Goal: Navigation & Orientation: Find specific page/section

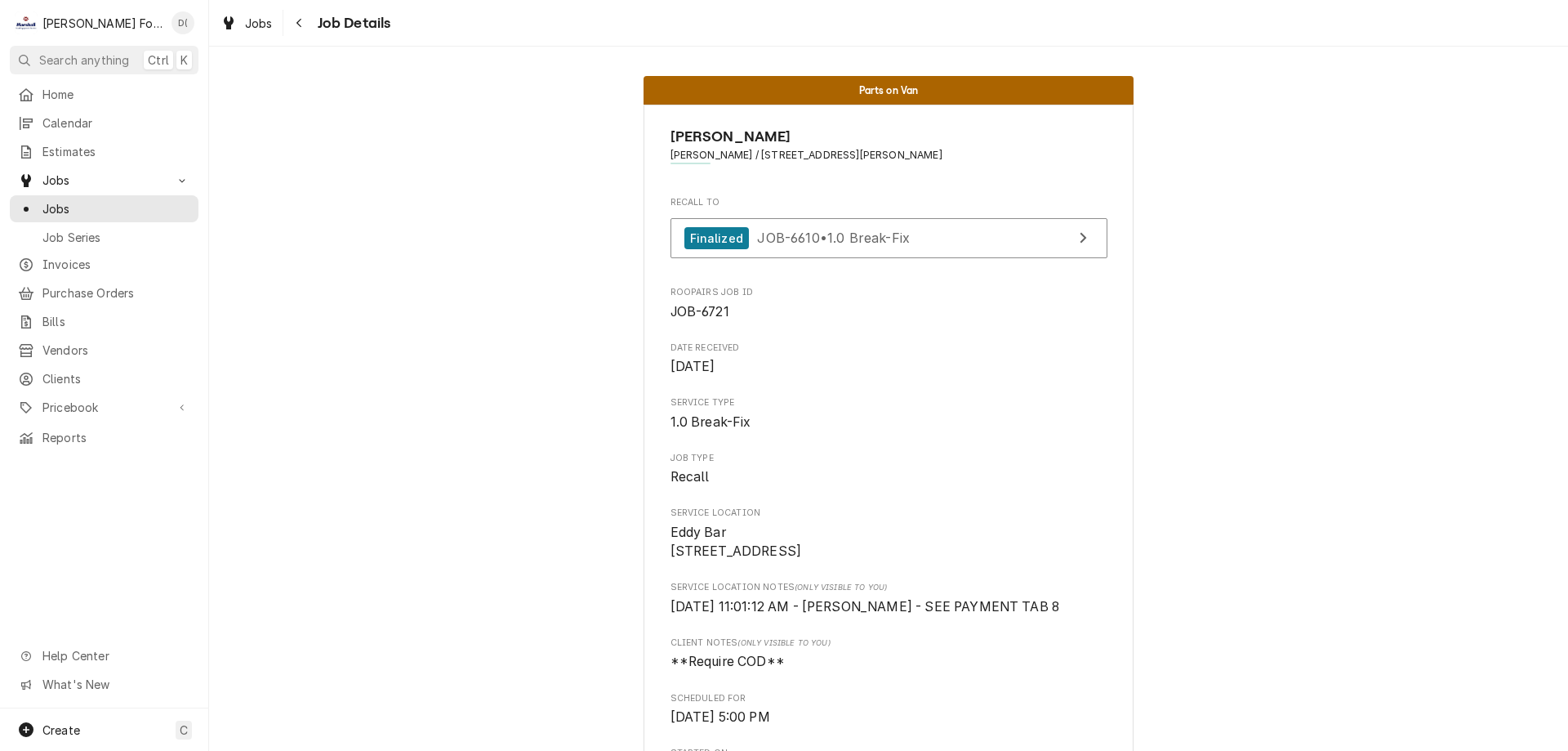
scroll to position [2925, 0]
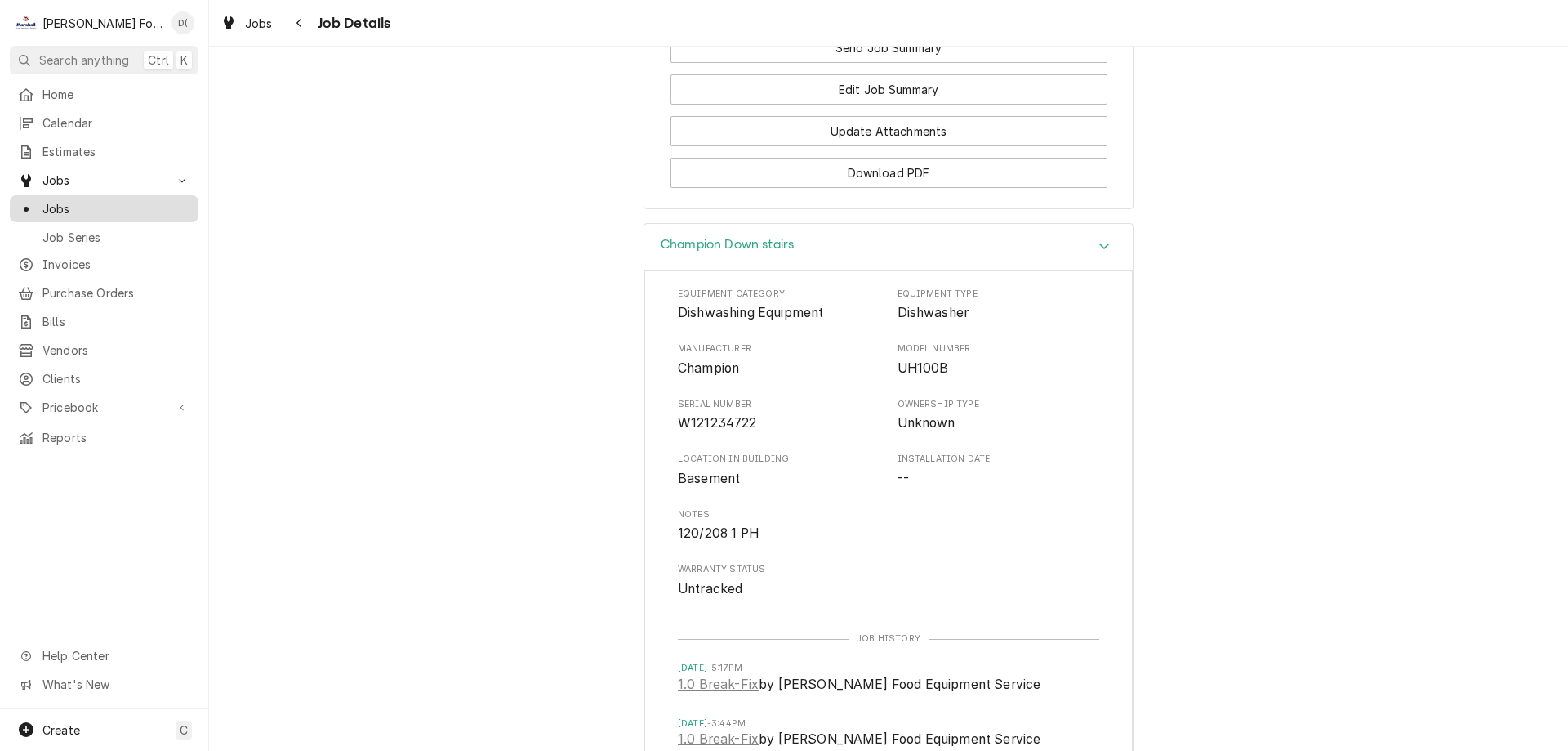
click at [100, 205] on span "Jobs" at bounding box center [116, 209] width 148 height 17
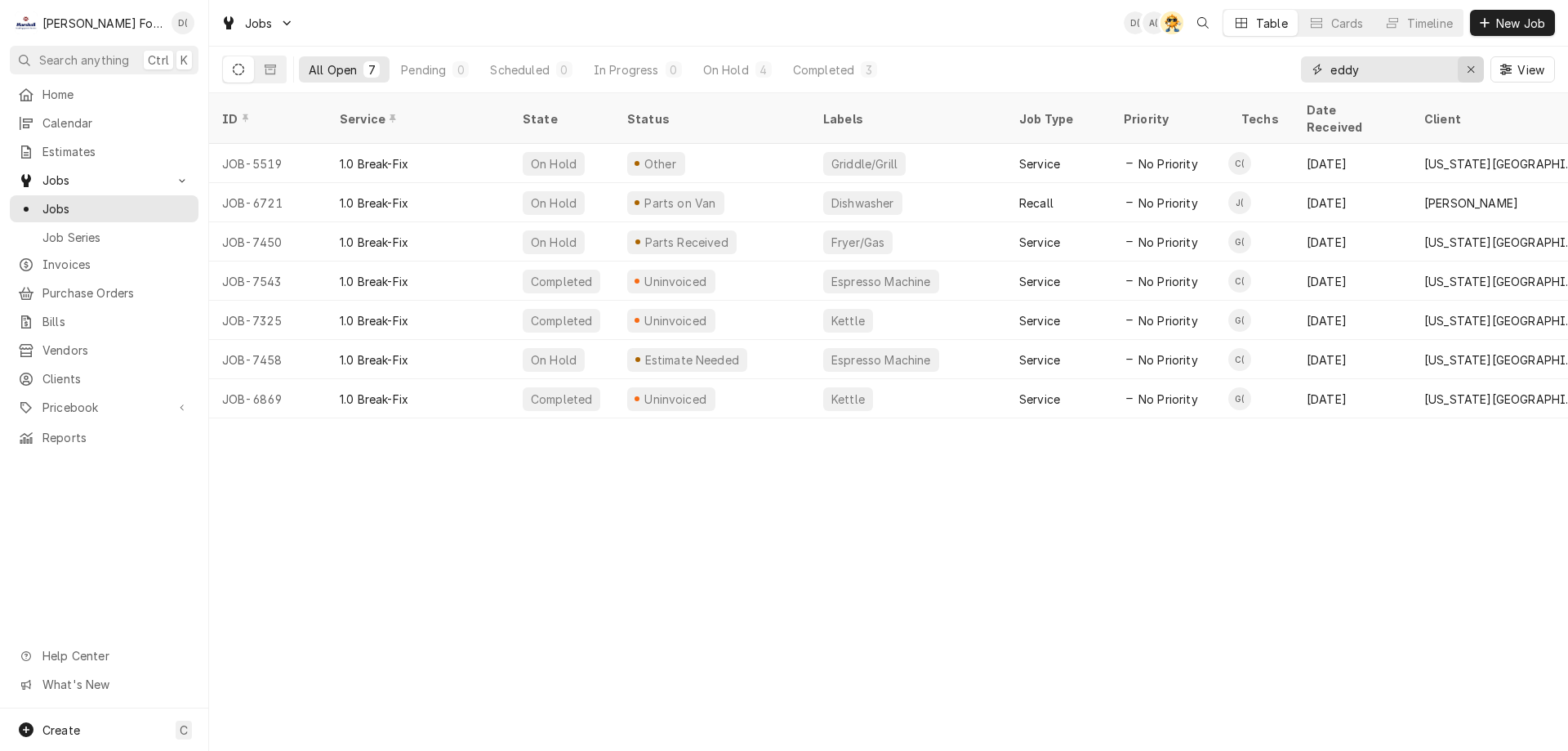
click at [1468, 69] on icon "Erase input" at bounding box center [1471, 69] width 9 height 11
click at [1427, 70] on input "Dynamic Content Wrapper" at bounding box center [1407, 69] width 154 height 26
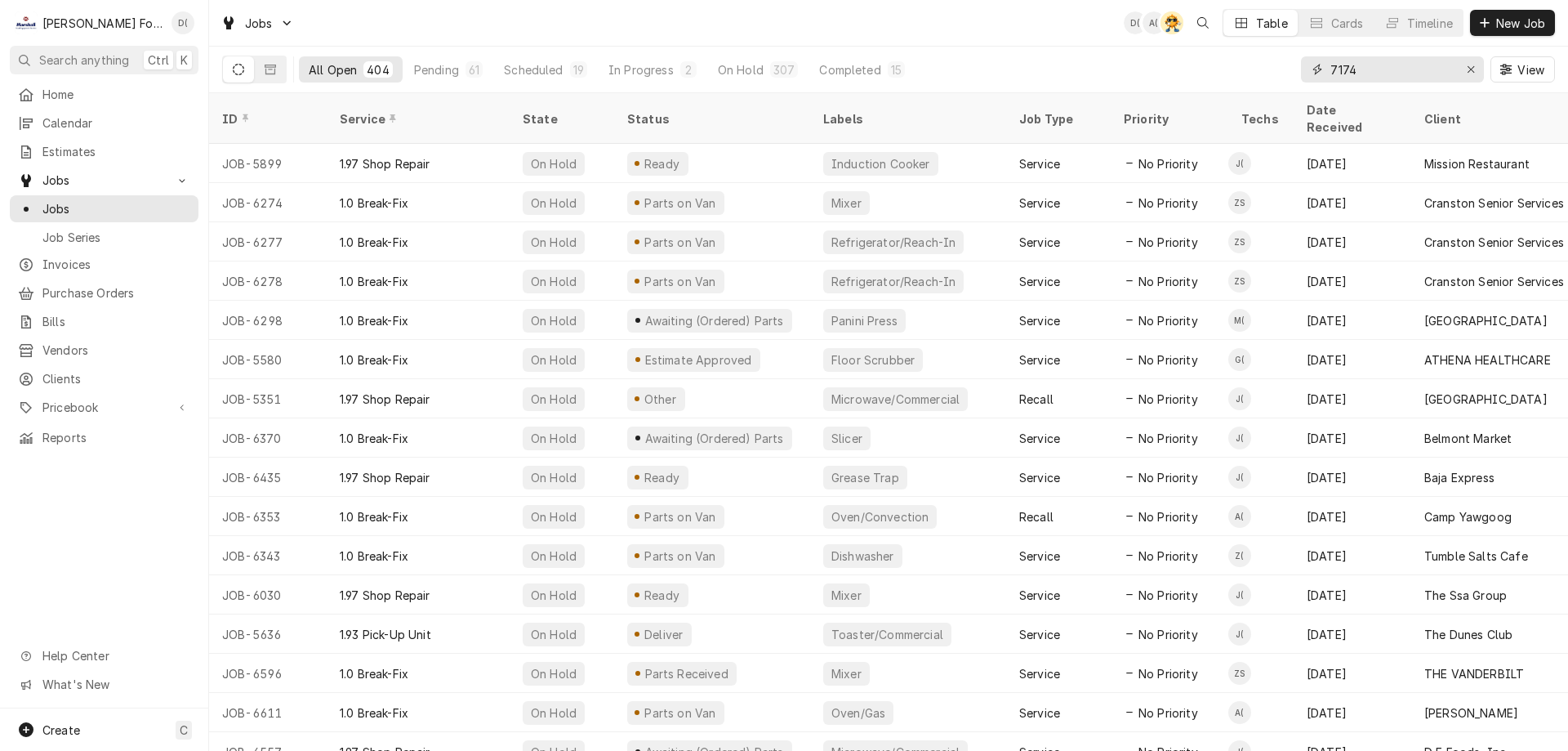
type input "7174"
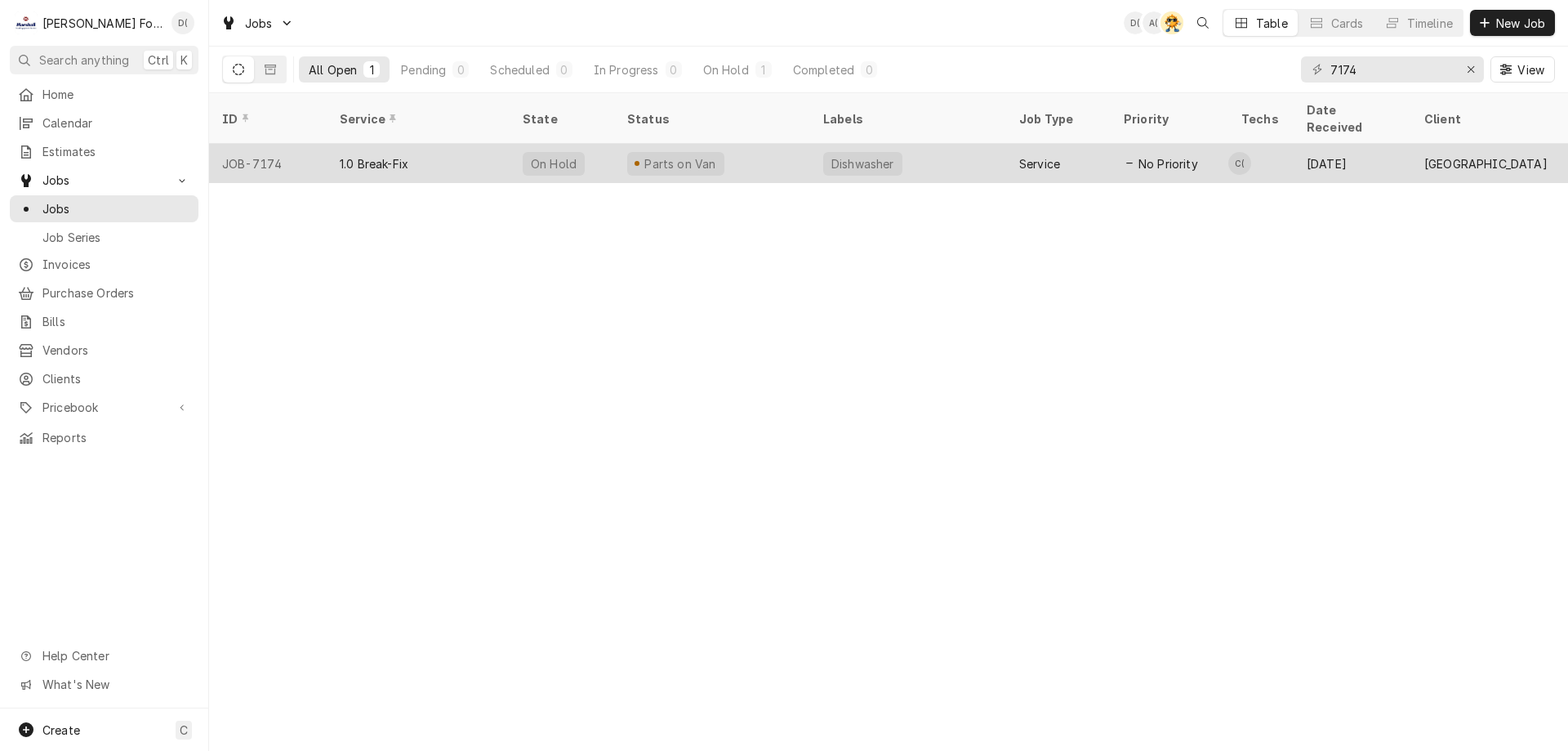
click at [756, 144] on div "Parts on Van" at bounding box center [712, 163] width 196 height 39
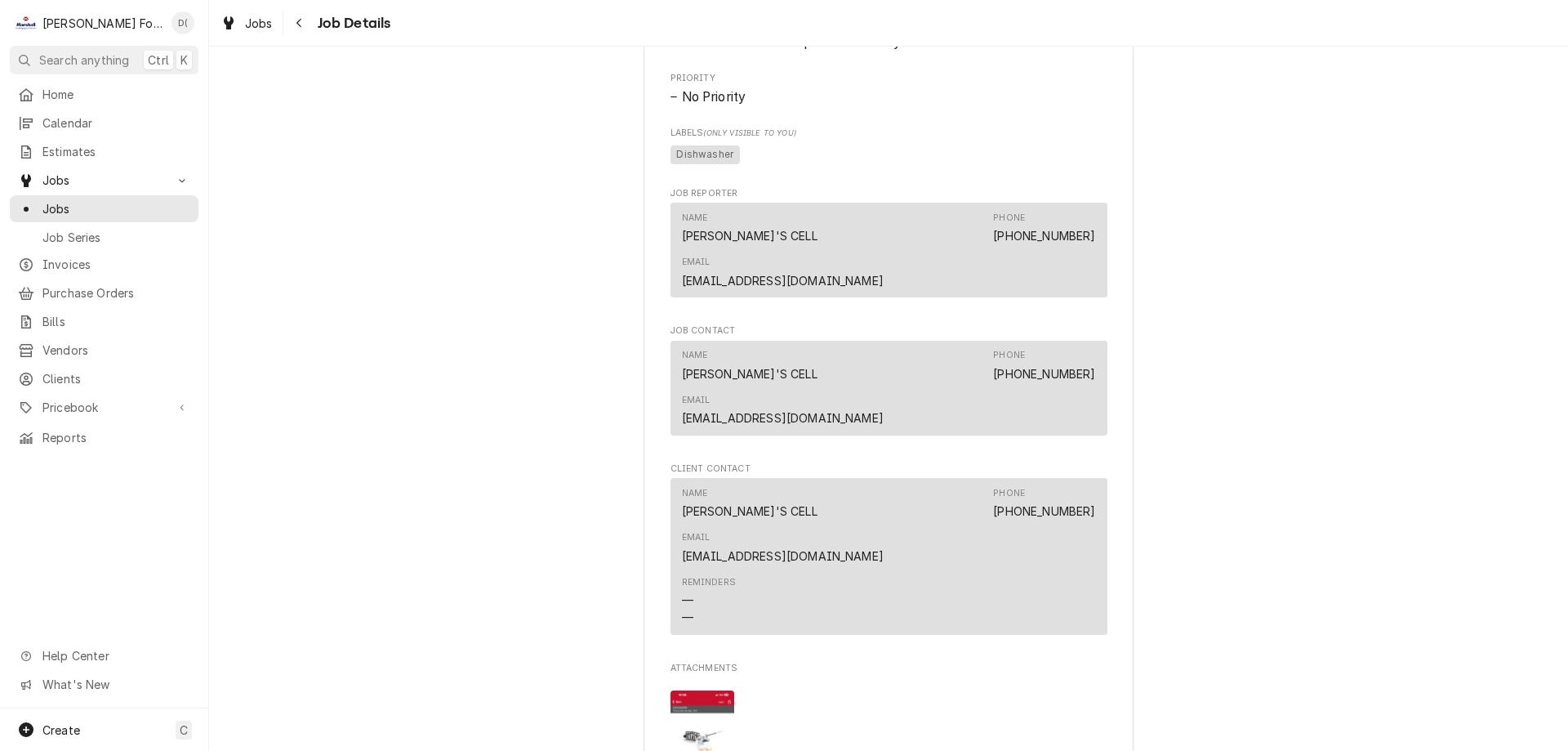
scroll to position [1471, 0]
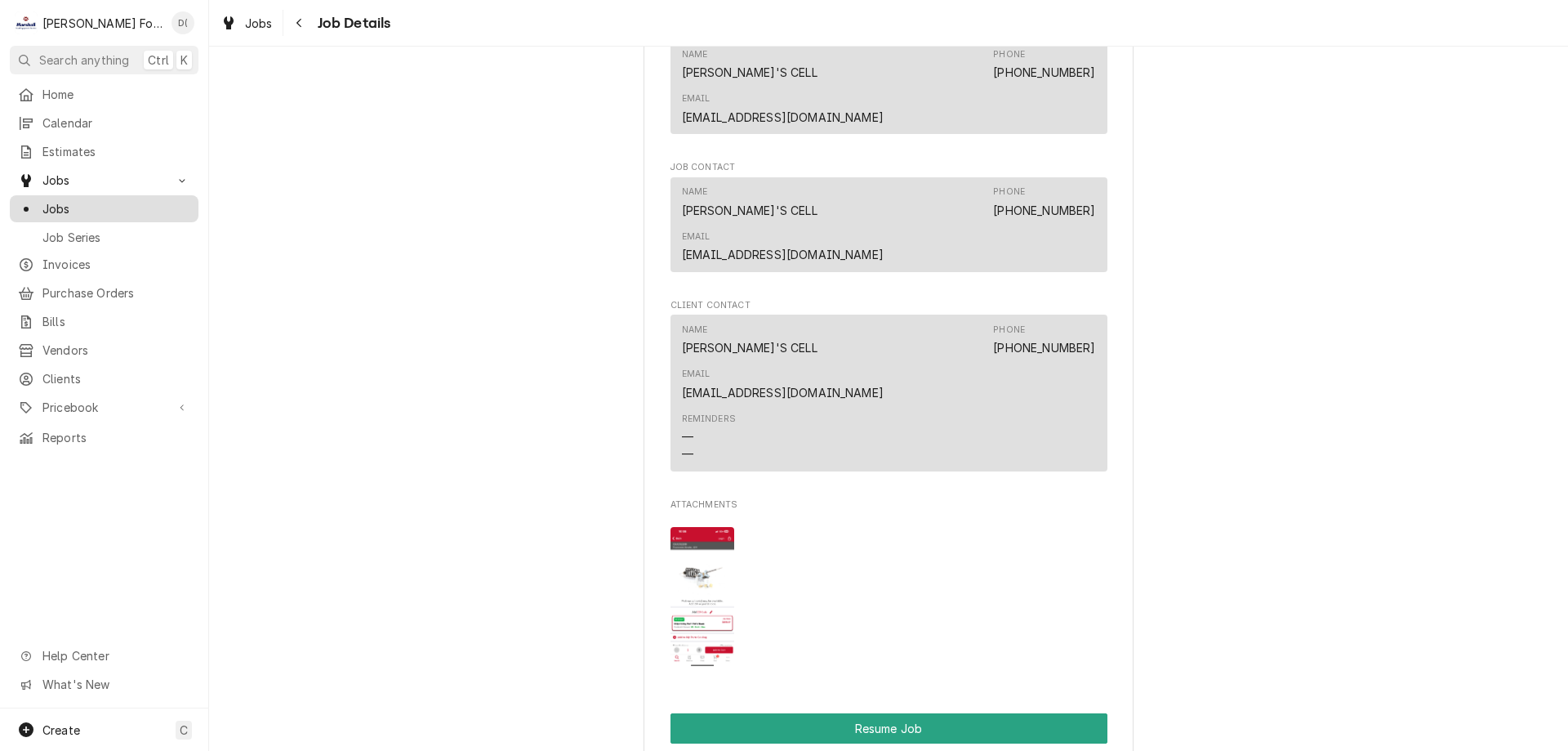
click at [144, 200] on span "Jobs" at bounding box center [116, 209] width 148 height 17
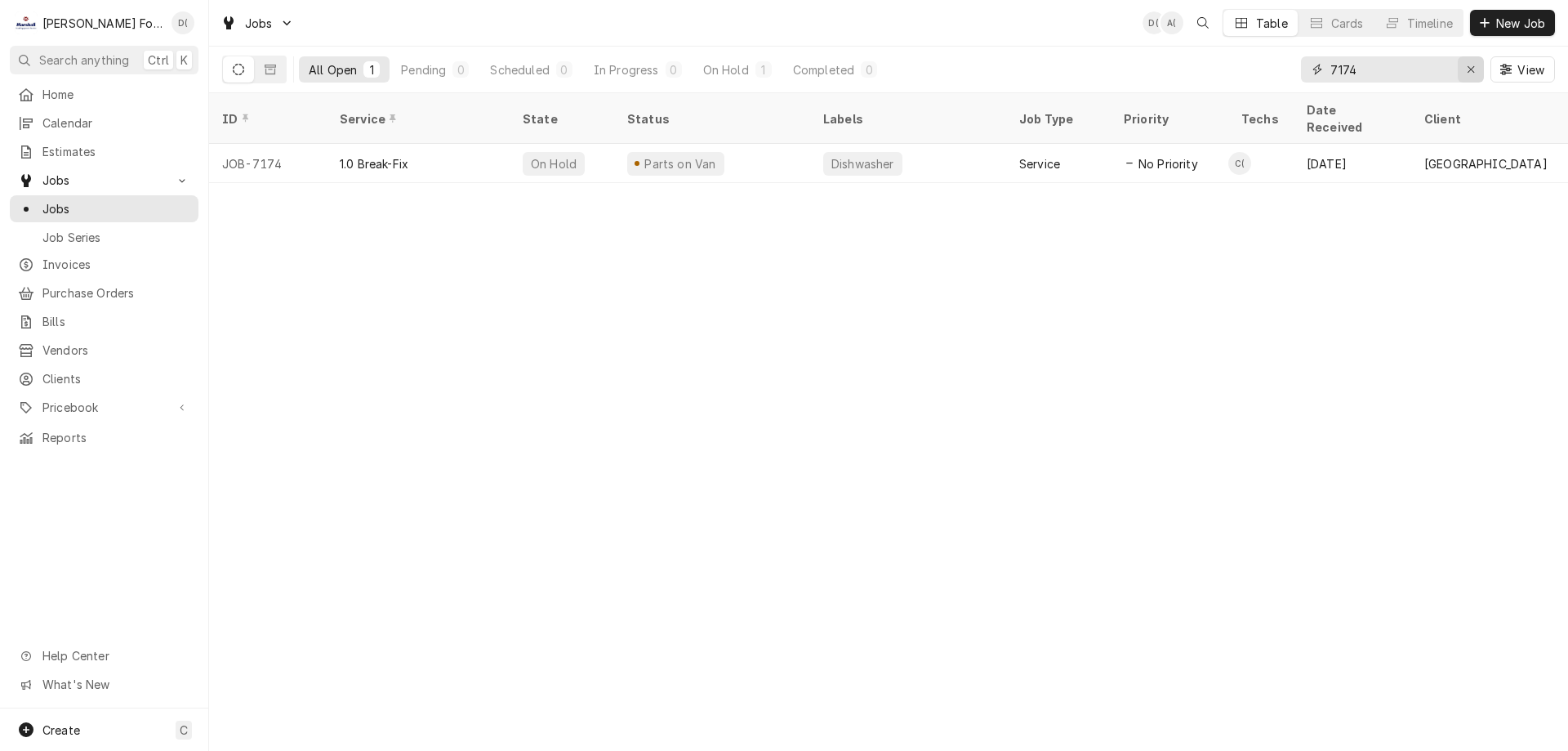
click at [1475, 67] on icon "Erase input" at bounding box center [1471, 69] width 9 height 11
click at [1437, 74] on input "Dynamic Content Wrapper" at bounding box center [1407, 69] width 154 height 26
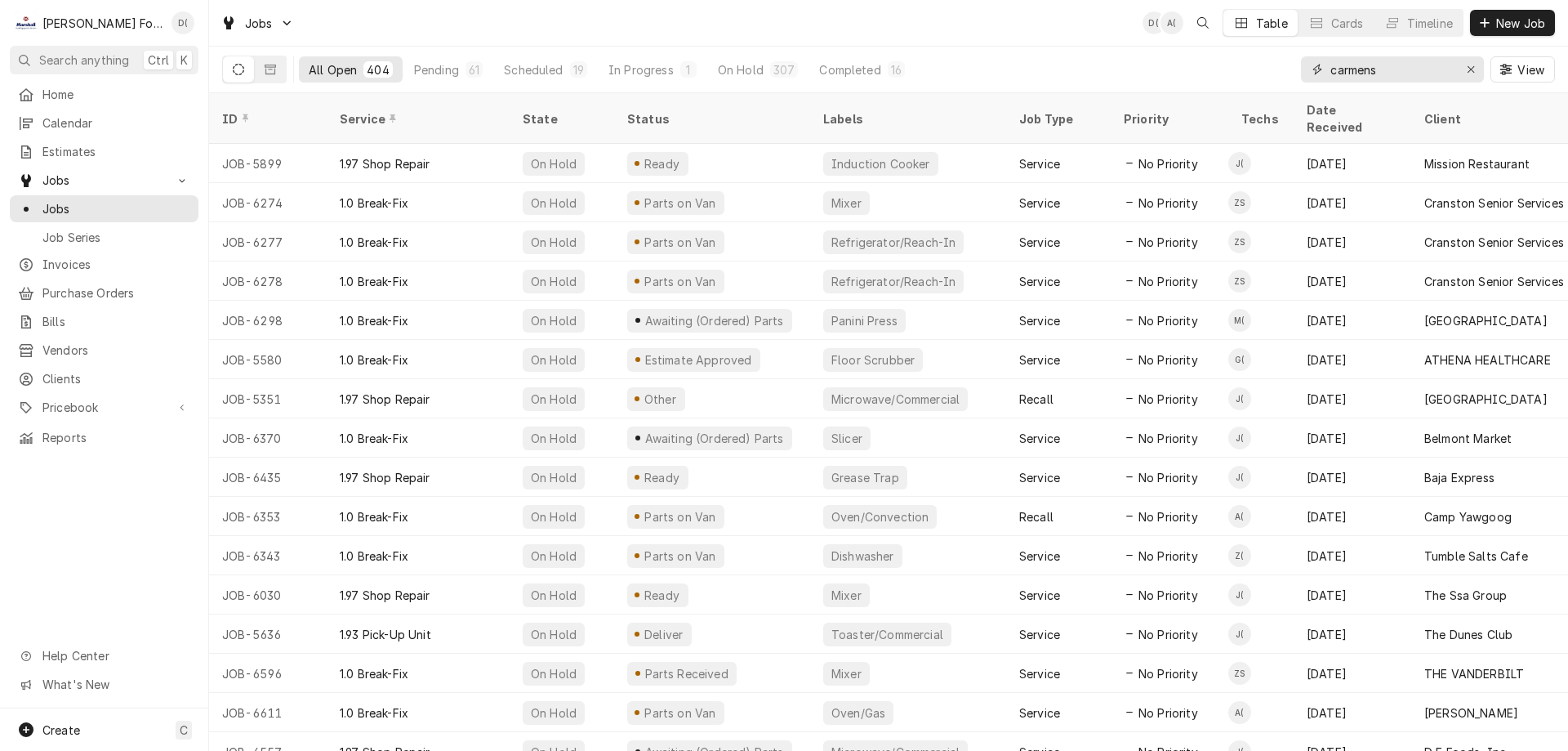
type input "carmens"
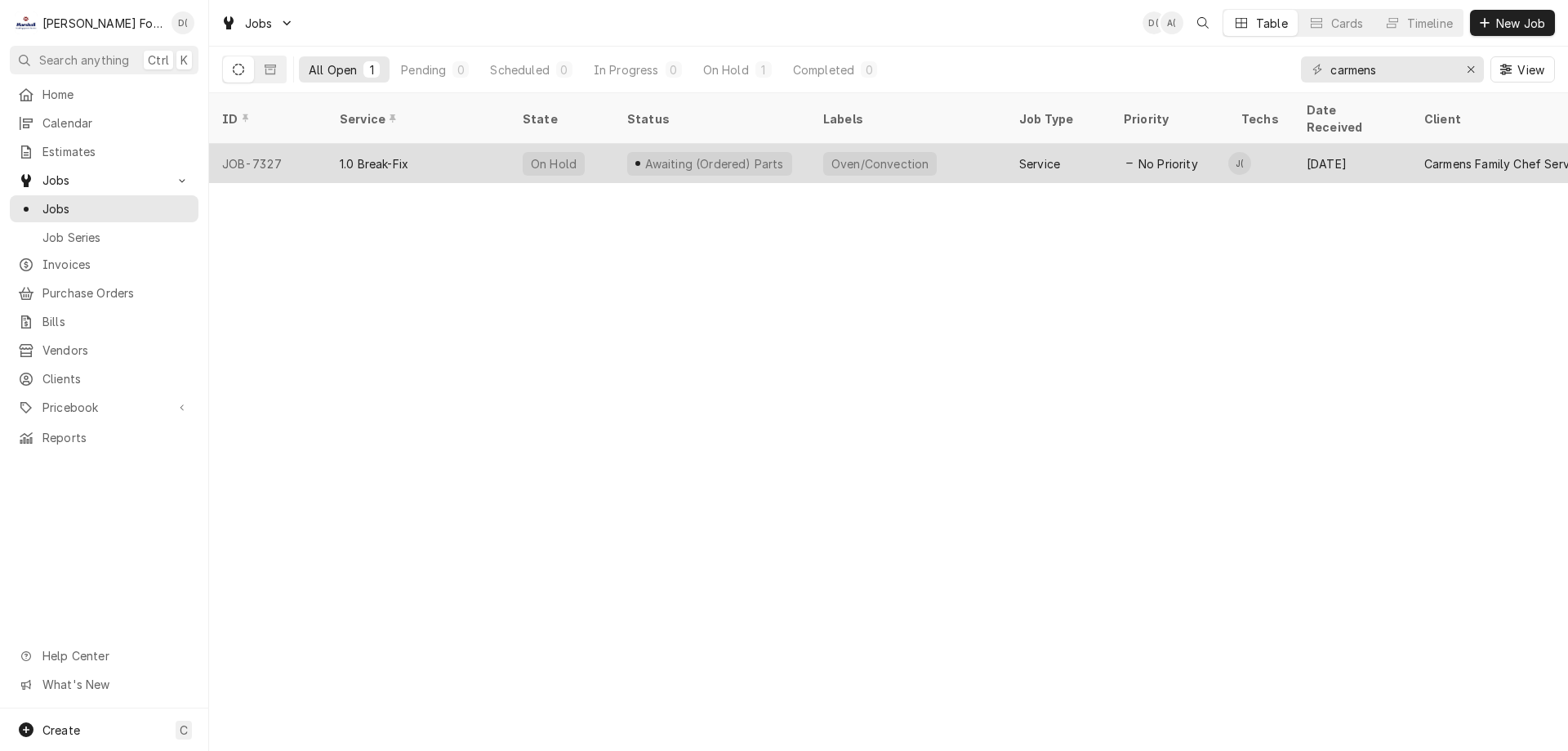
click at [988, 148] on div "Oven/Convection" at bounding box center [908, 163] width 196 height 39
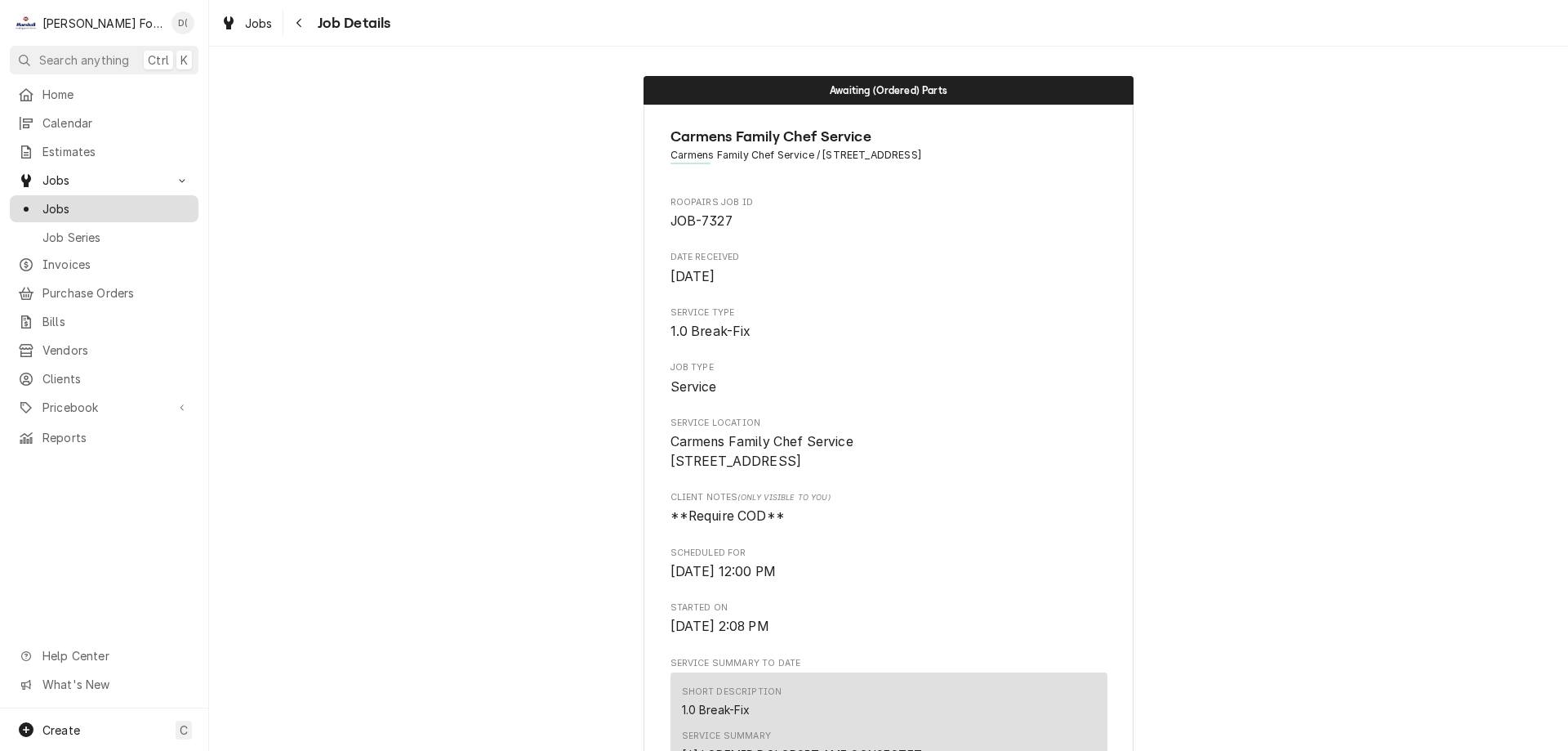
click at [95, 200] on span "Jobs" at bounding box center [116, 209] width 148 height 17
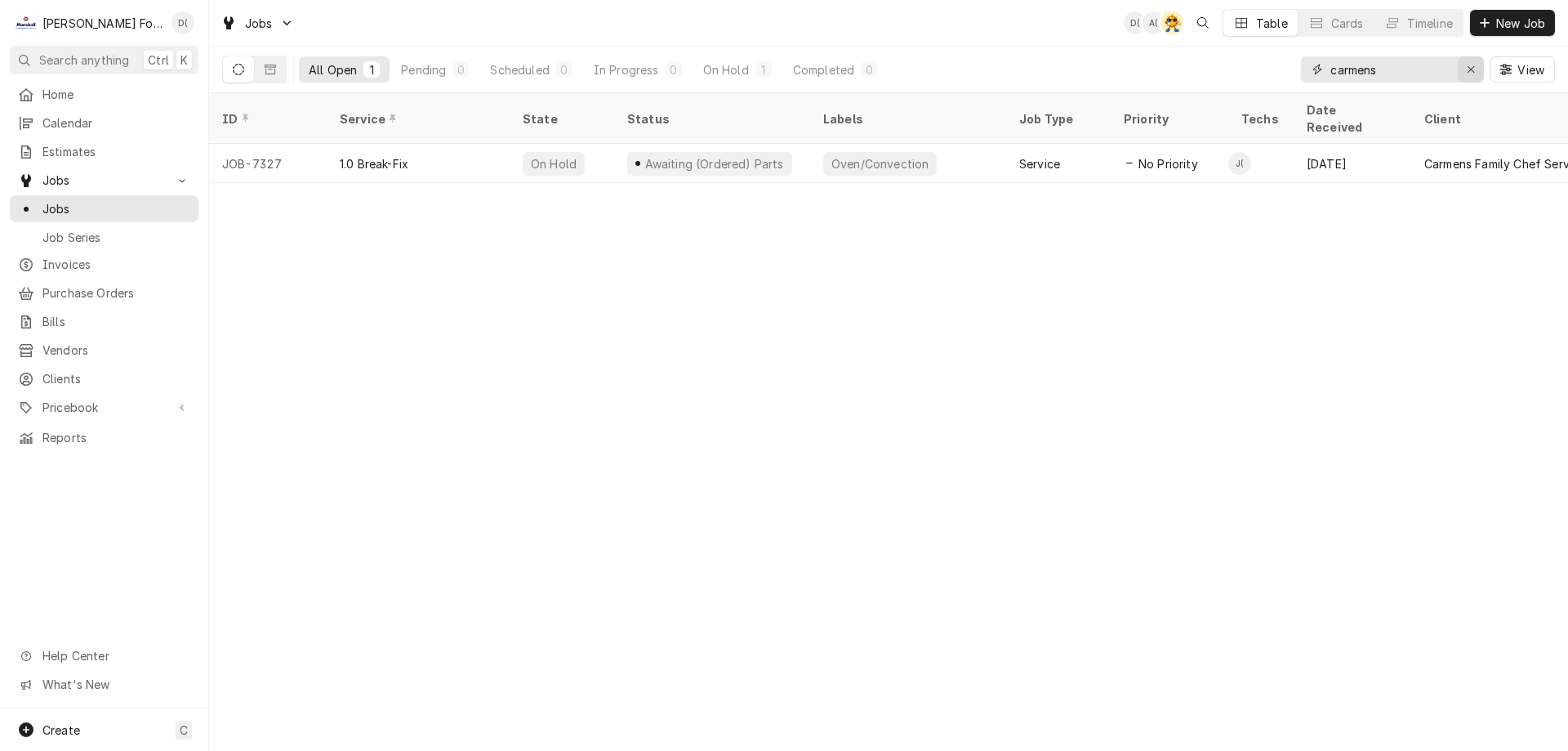
click at [1462, 68] on div "Erase input" at bounding box center [1470, 69] width 16 height 16
click at [1415, 73] on input "Dynamic Content Wrapper" at bounding box center [1407, 69] width 154 height 26
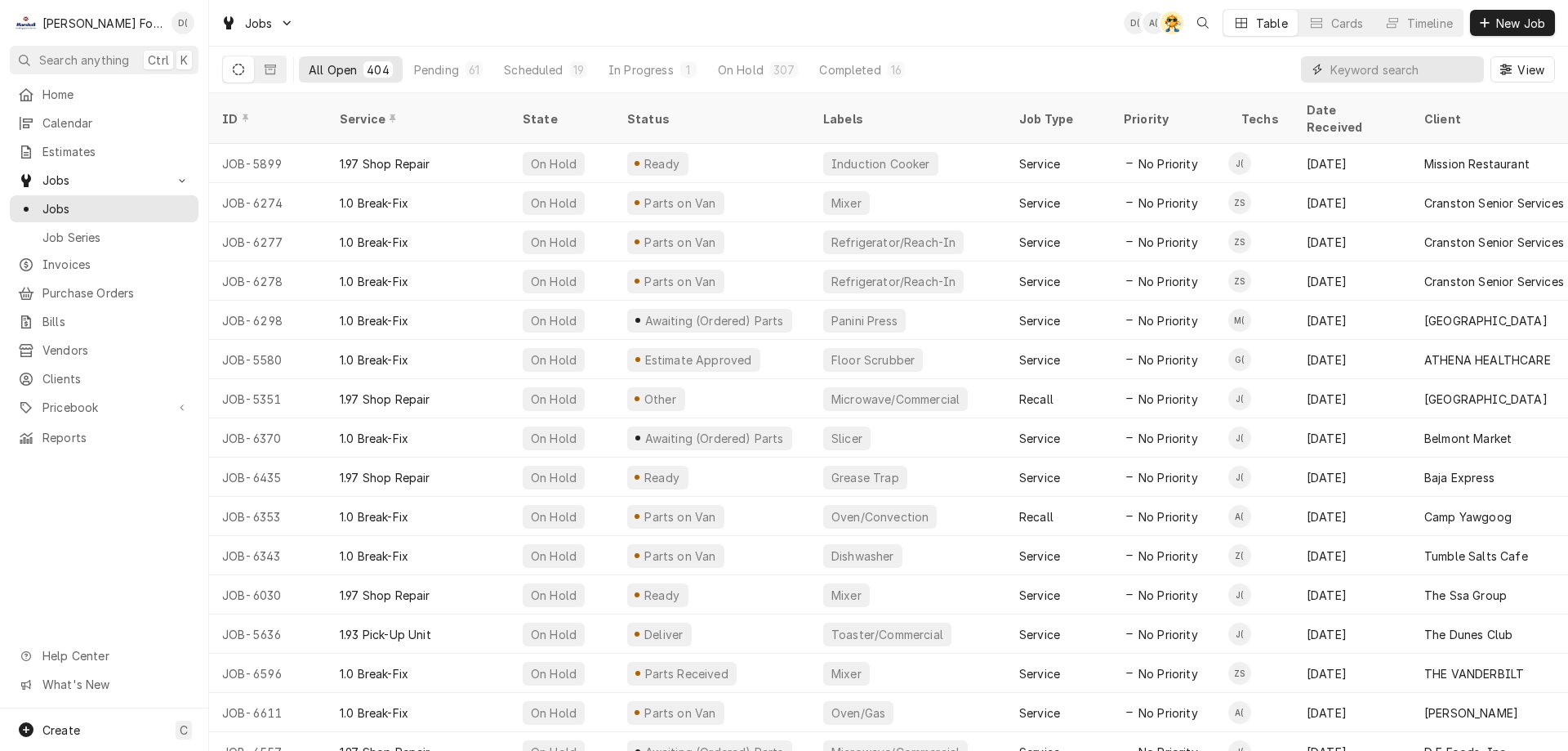
click at [1373, 67] on input "Dynamic Content Wrapper" at bounding box center [1403, 69] width 145 height 26
type input "7234"
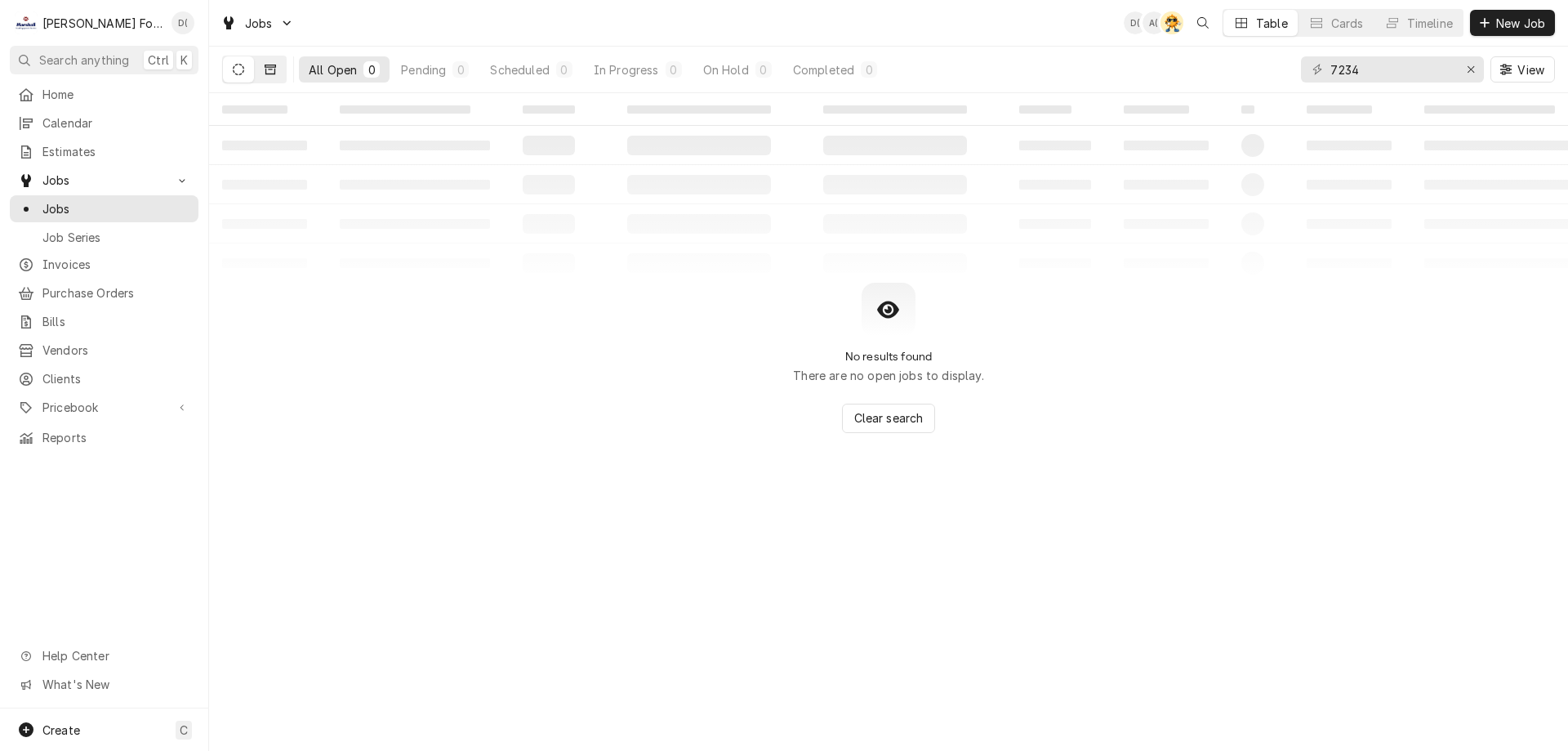
click at [266, 74] on icon "Dynamic Content Wrapper" at bounding box center [270, 69] width 11 height 10
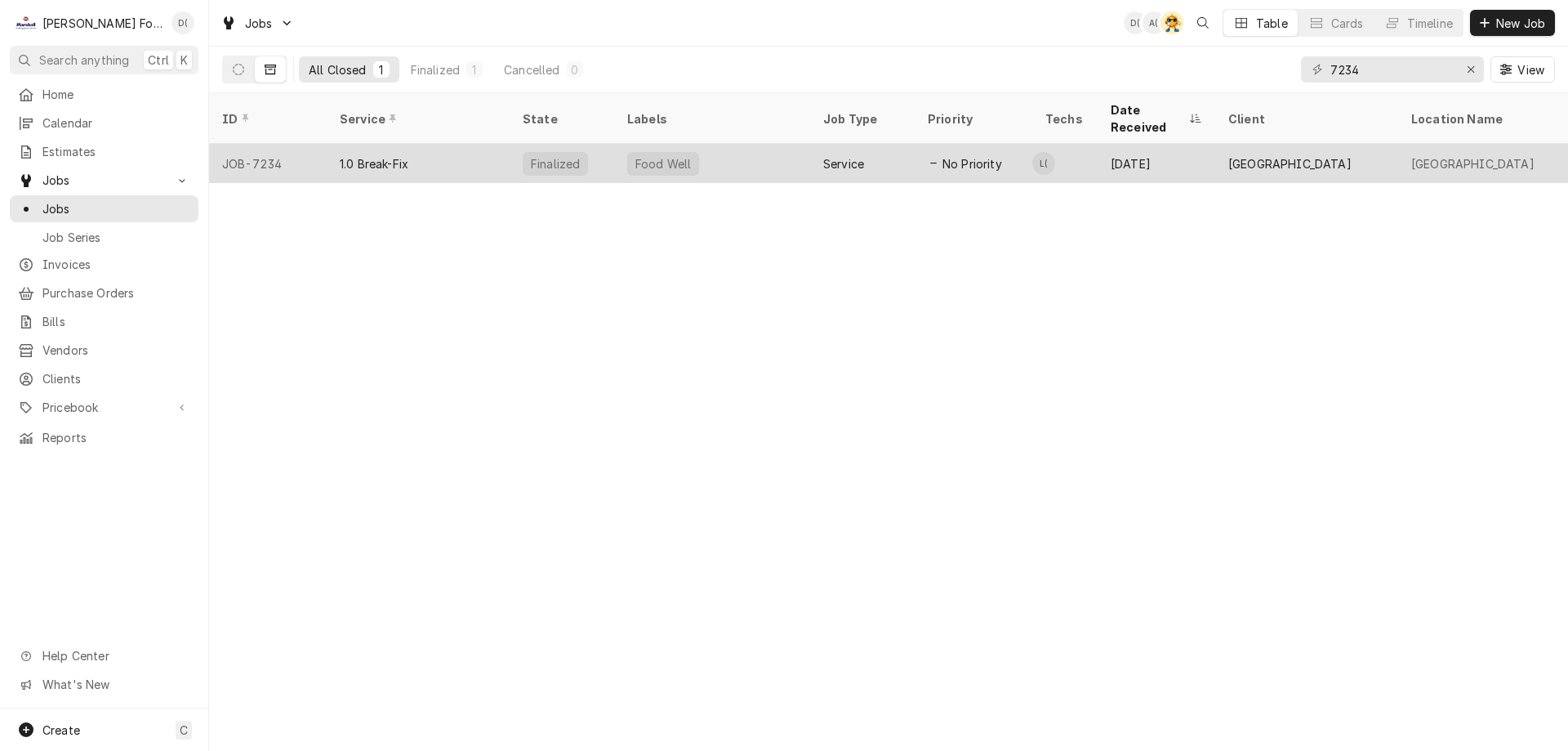
click at [467, 144] on div "1.0 Break-Fix" at bounding box center [419, 163] width 183 height 39
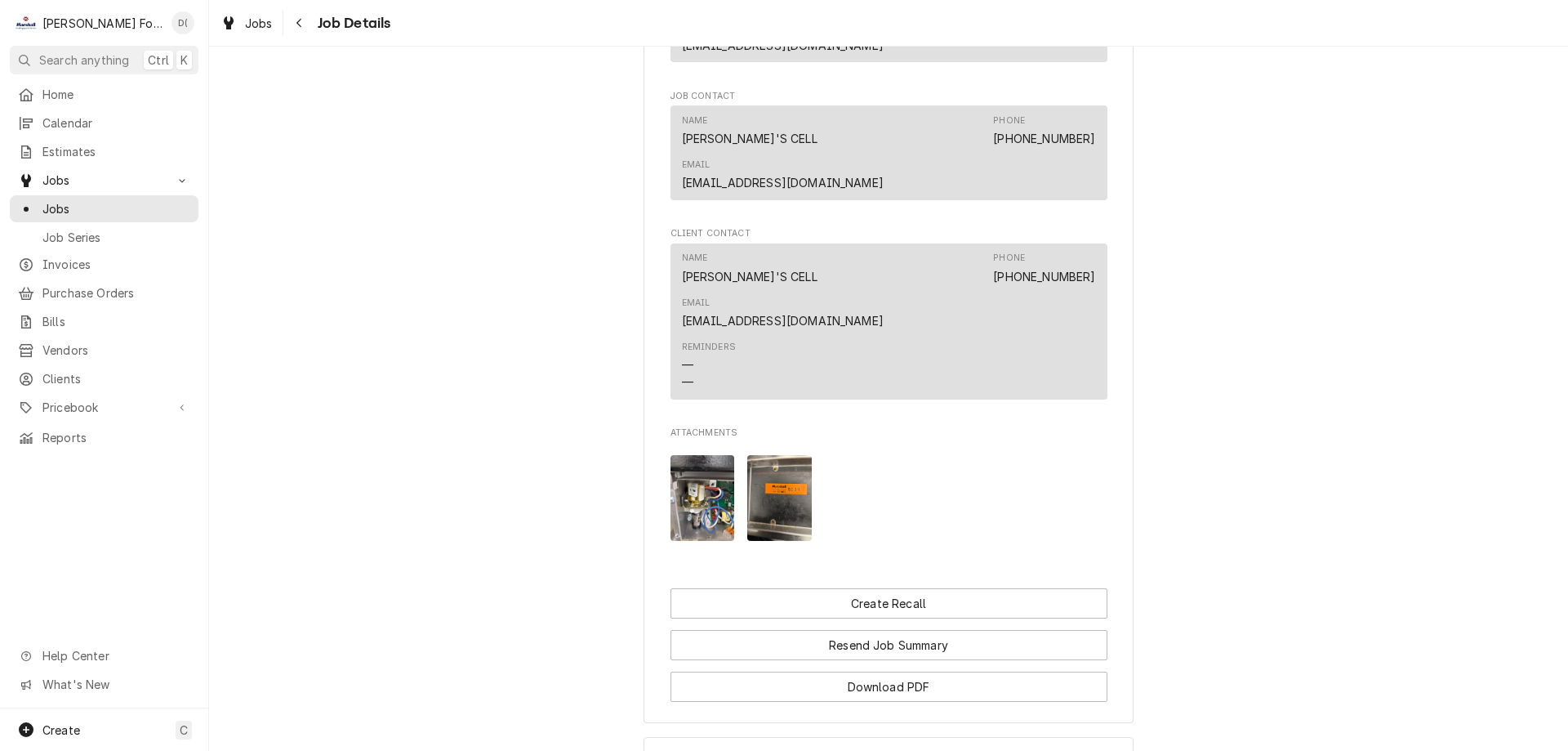
scroll to position [1761, 0]
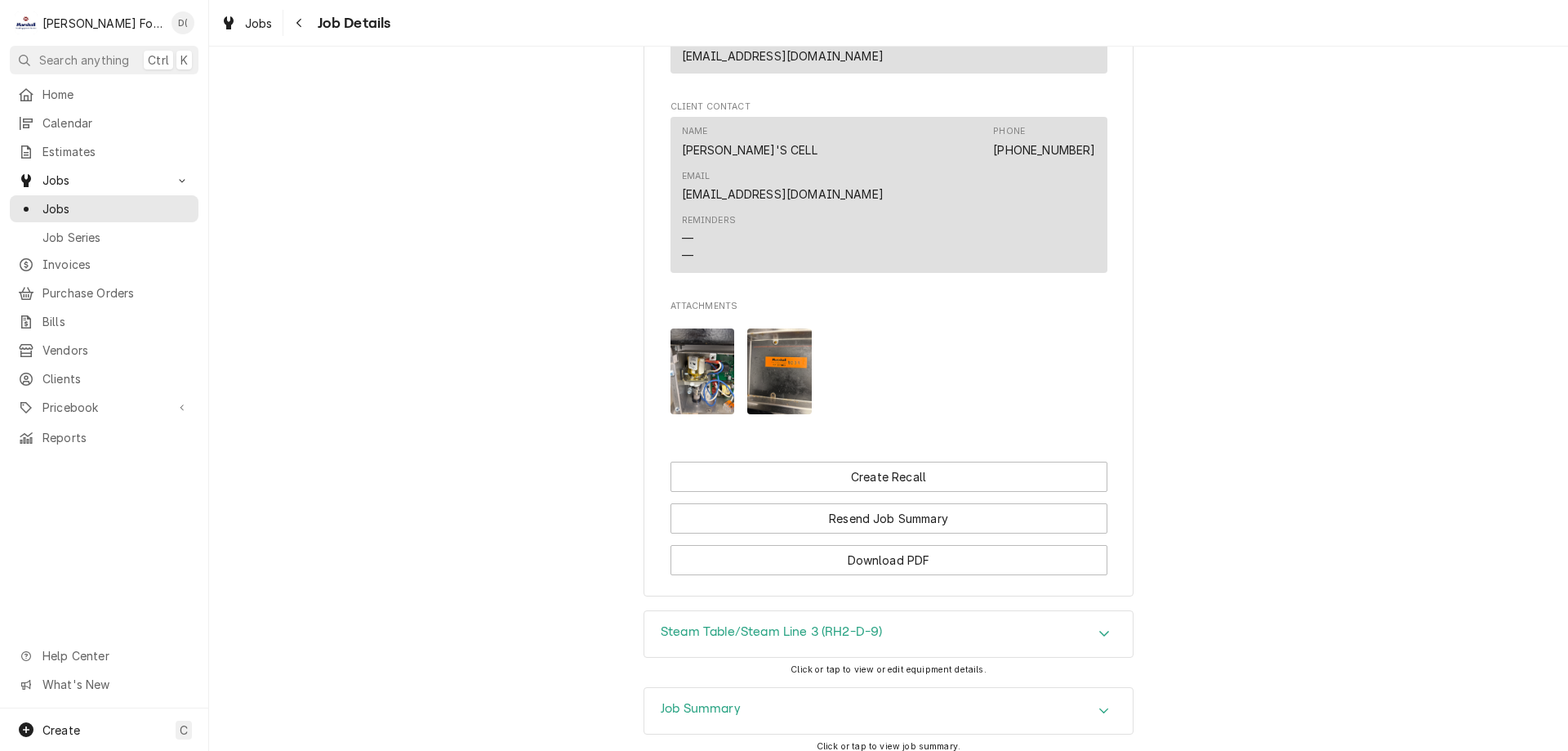
click at [725, 701] on h3 "Job Summary" at bounding box center [701, 709] width 80 height 16
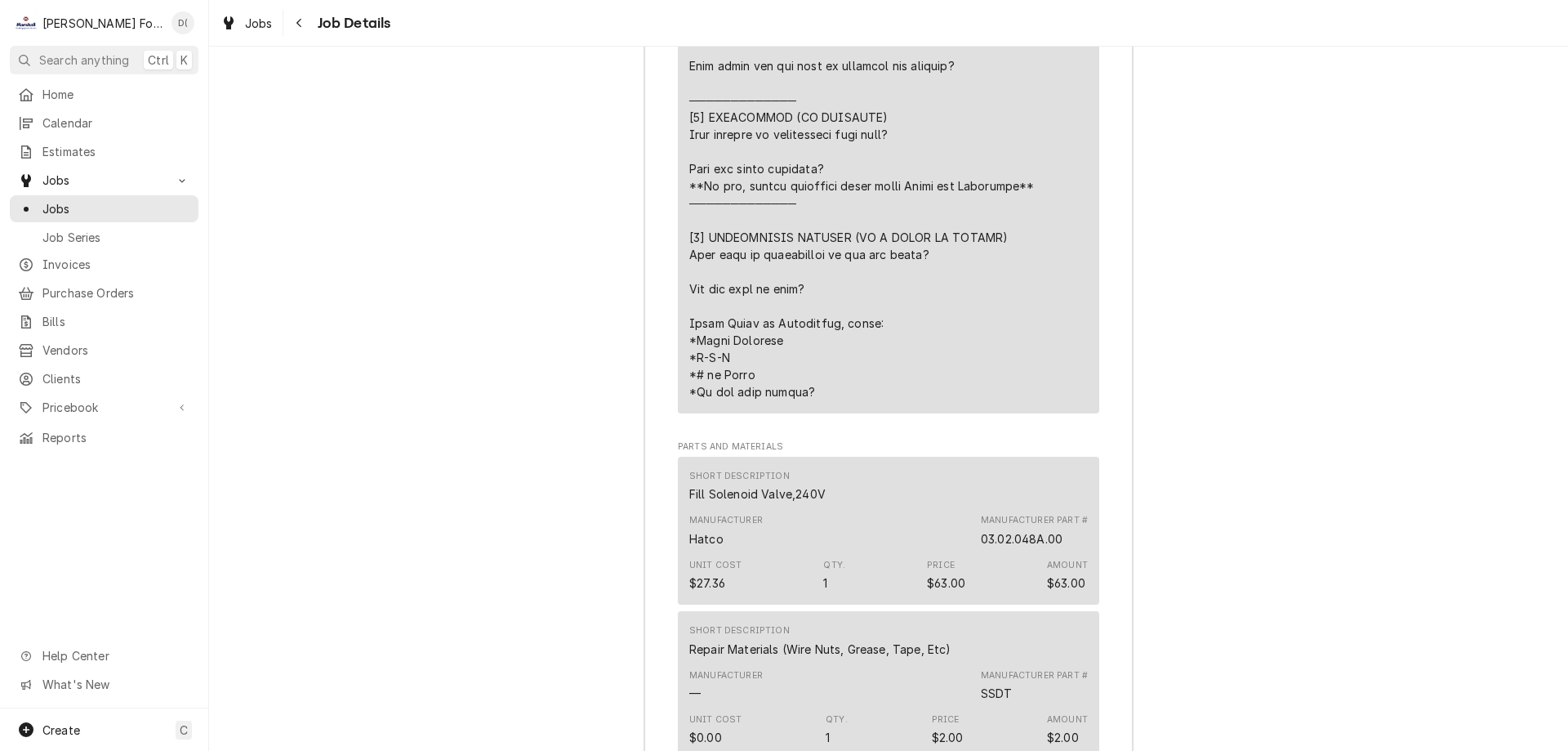
scroll to position [3722, 0]
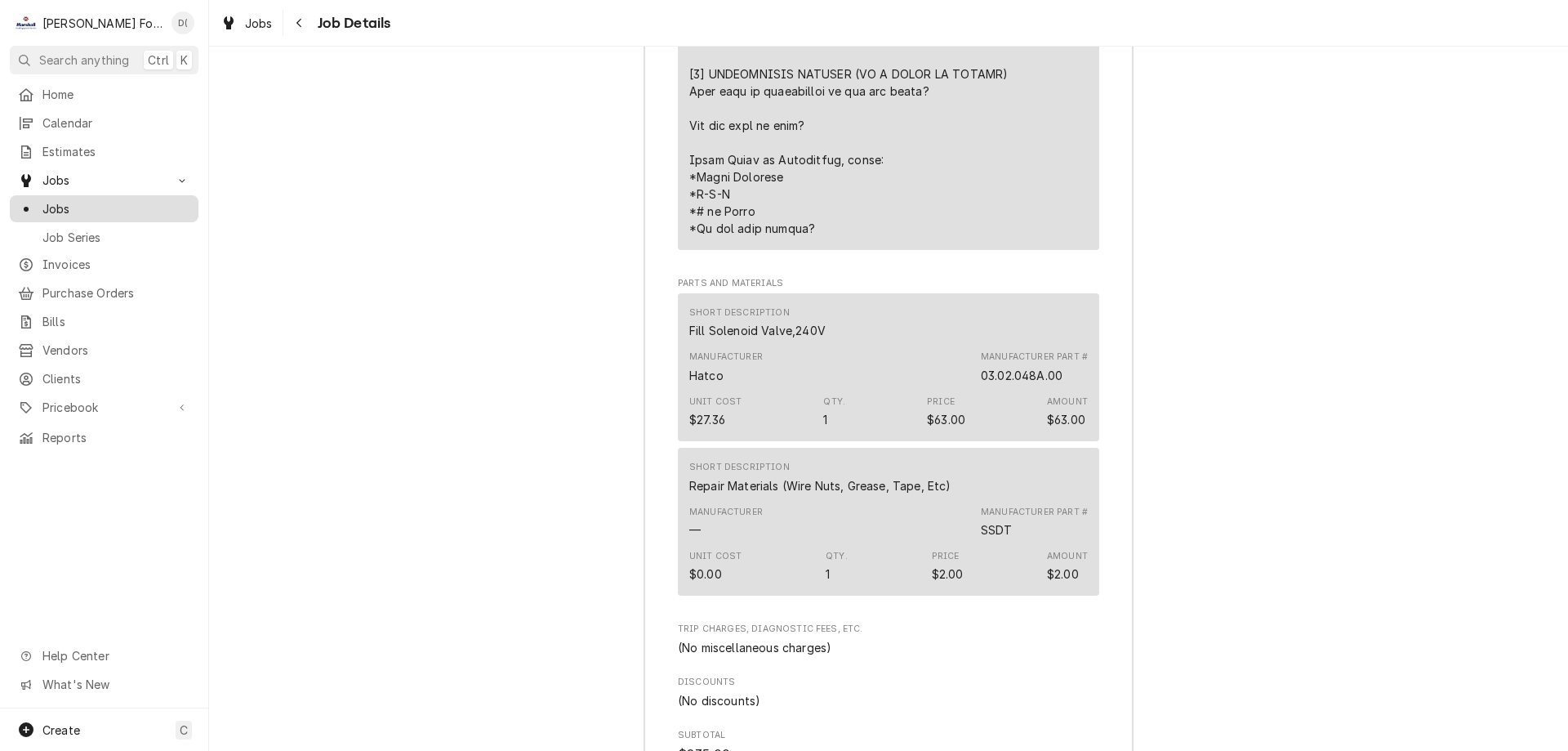
click at [140, 200] on span "Jobs" at bounding box center [116, 209] width 148 height 17
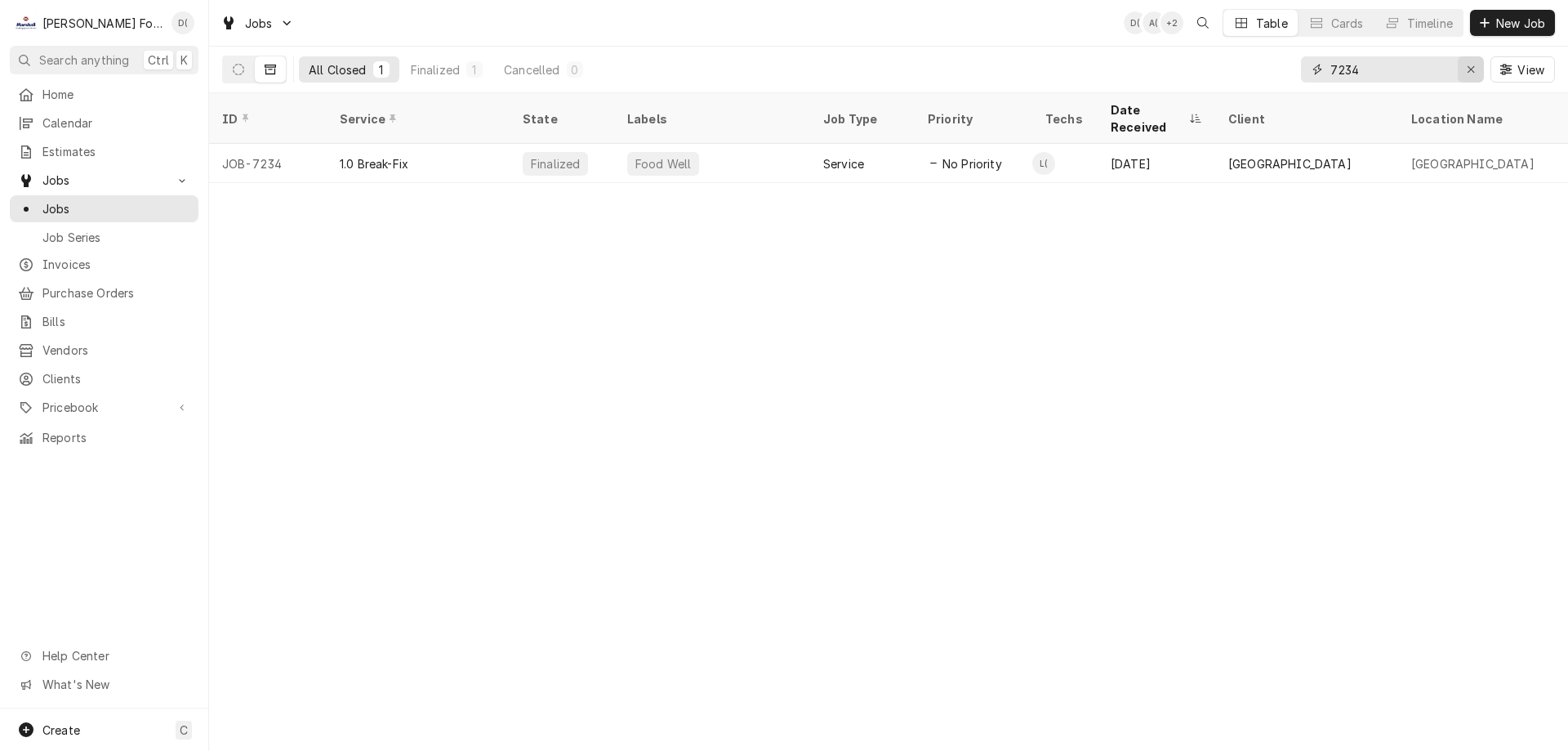
click at [1464, 67] on div "Erase input" at bounding box center [1470, 69] width 16 height 16
click at [1437, 71] on input "Dynamic Content Wrapper" at bounding box center [1407, 69] width 154 height 26
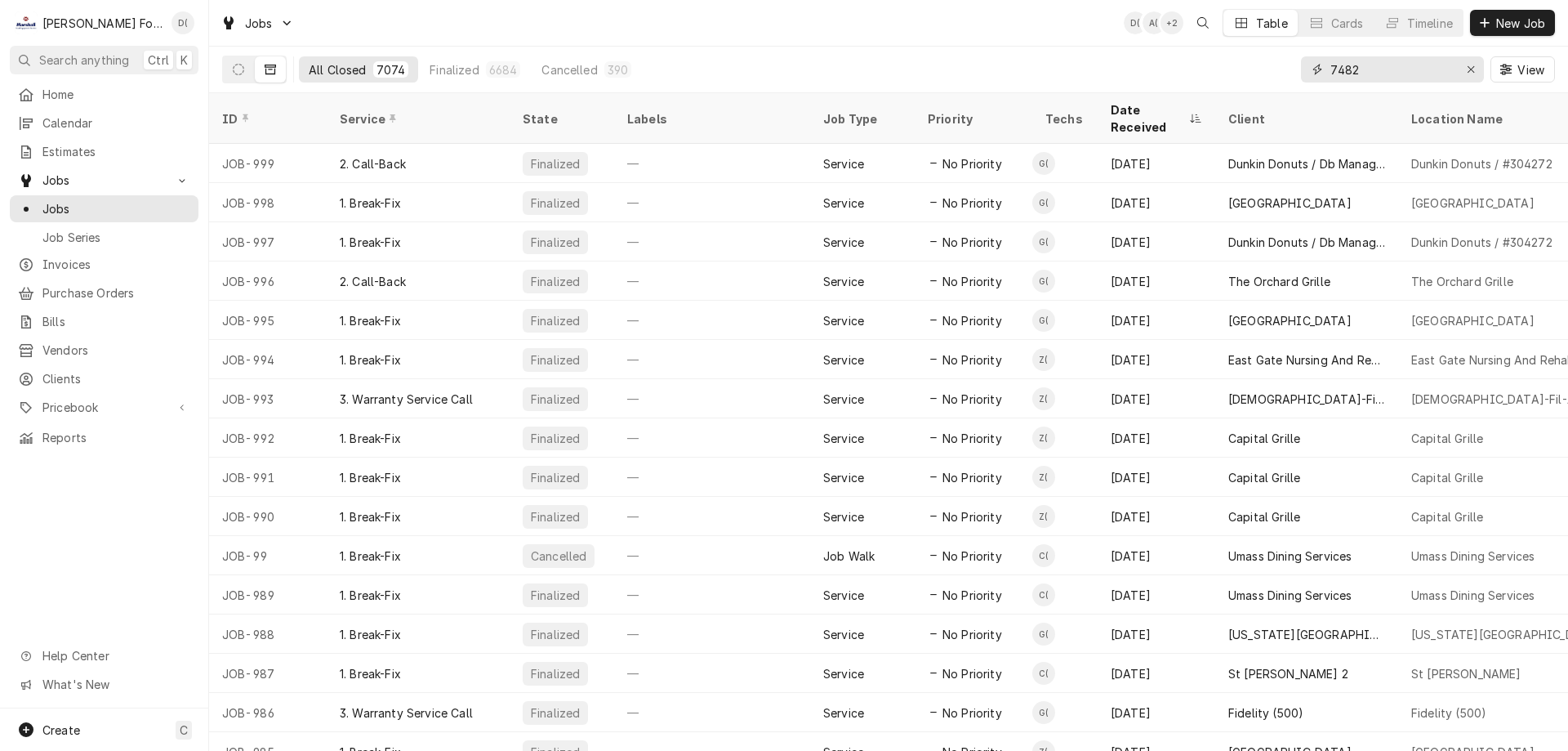
type input "7482"
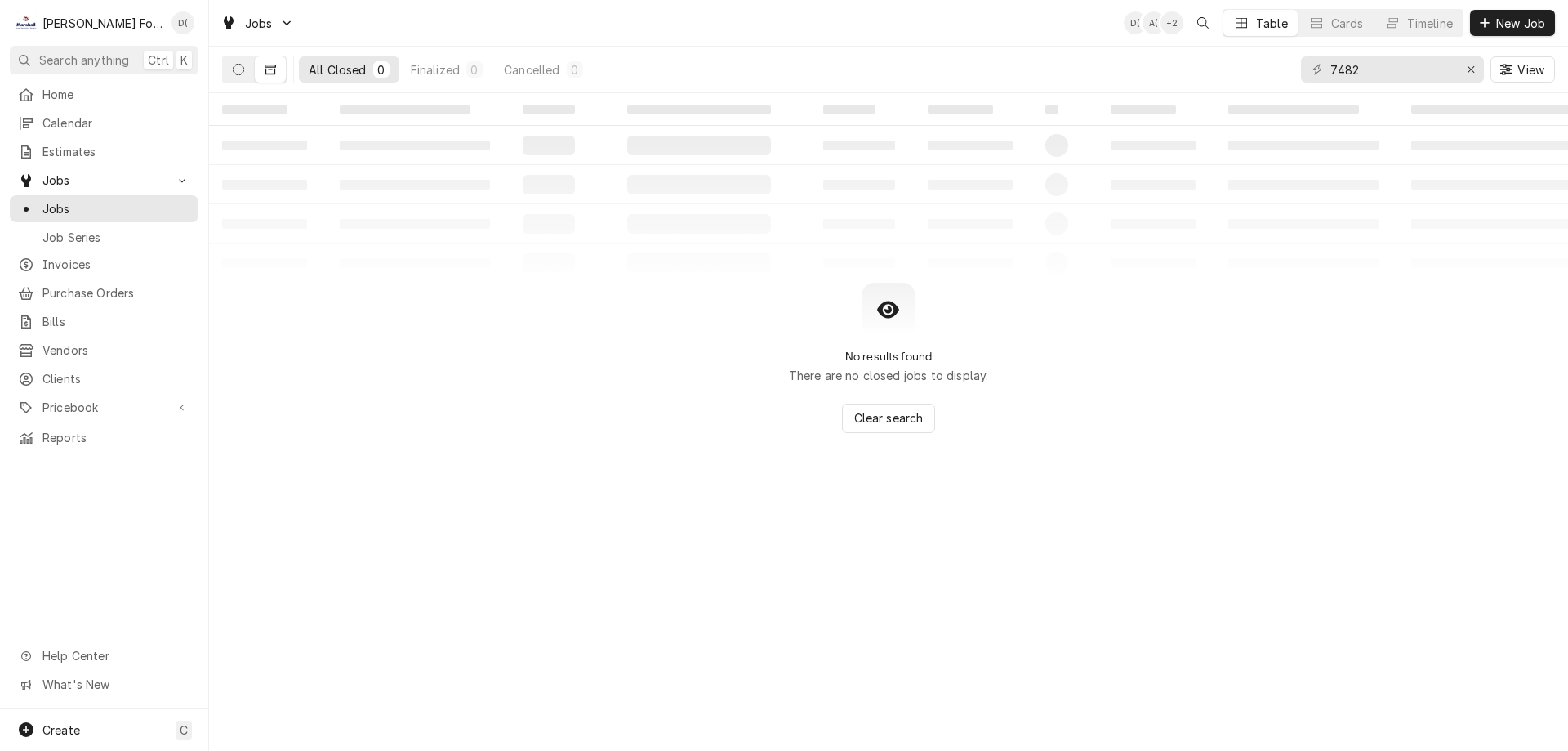
click at [241, 77] on button "Dynamic Content Wrapper" at bounding box center [239, 69] width 31 height 26
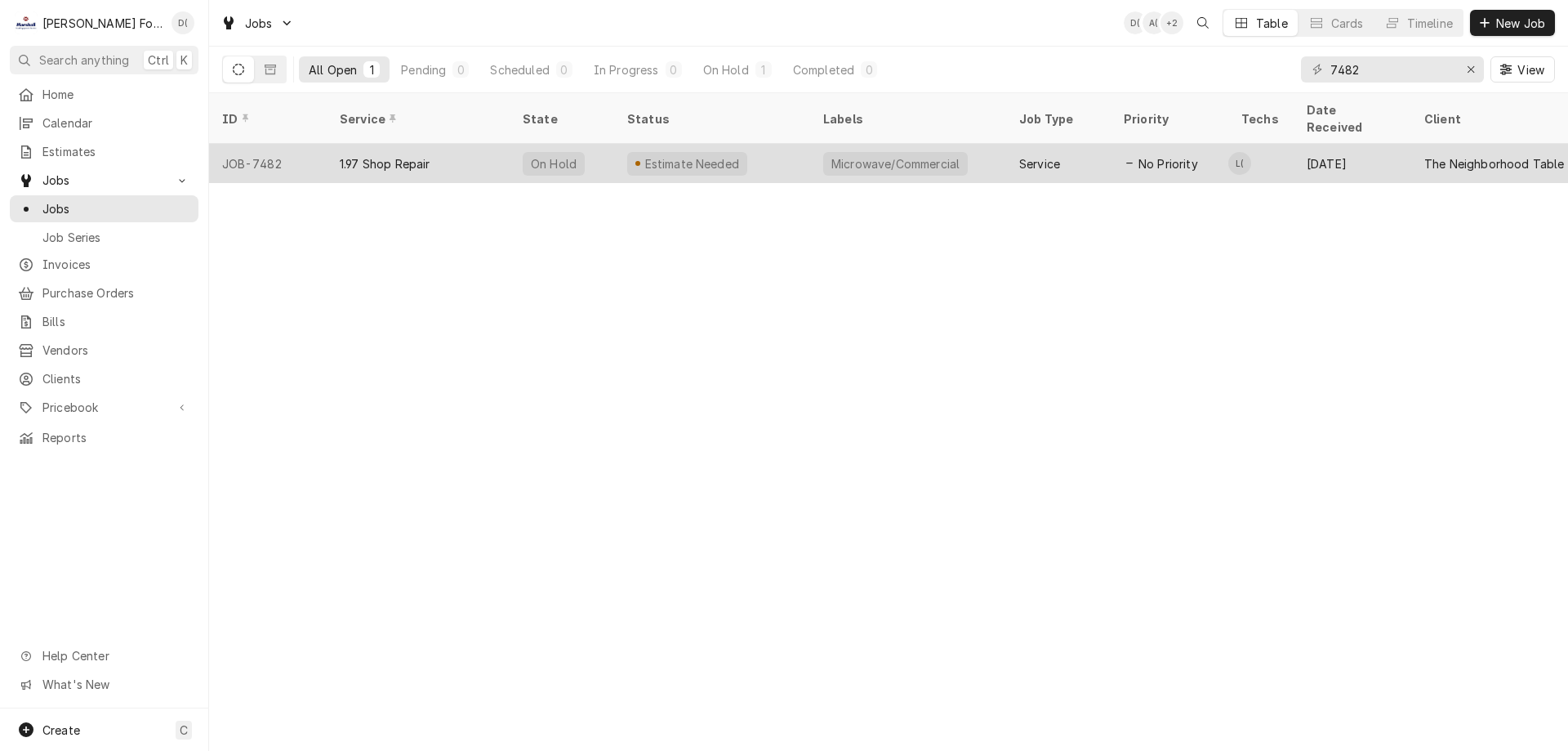
click at [797, 144] on div "Estimate Needed" at bounding box center [712, 163] width 196 height 39
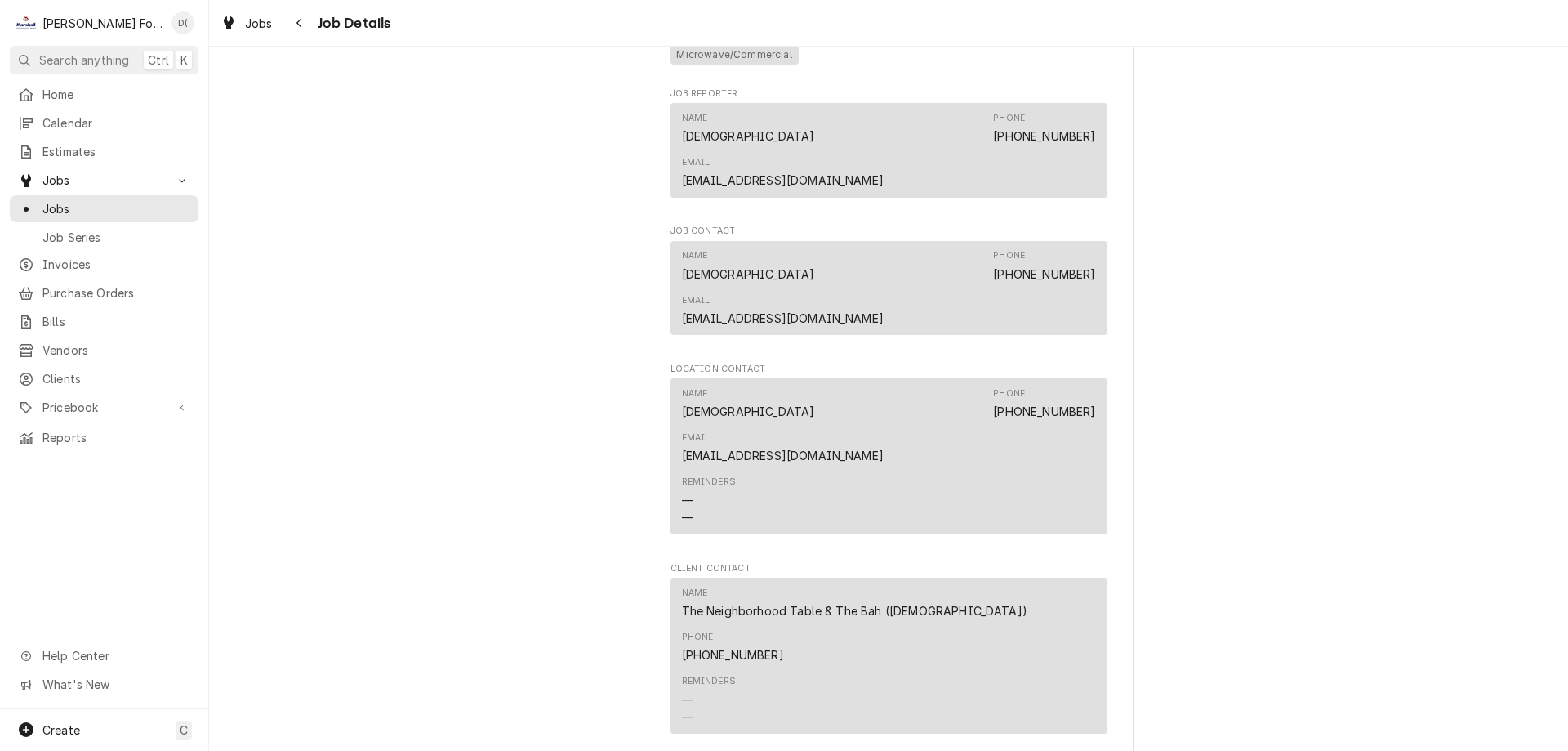
scroll to position [1634, 0]
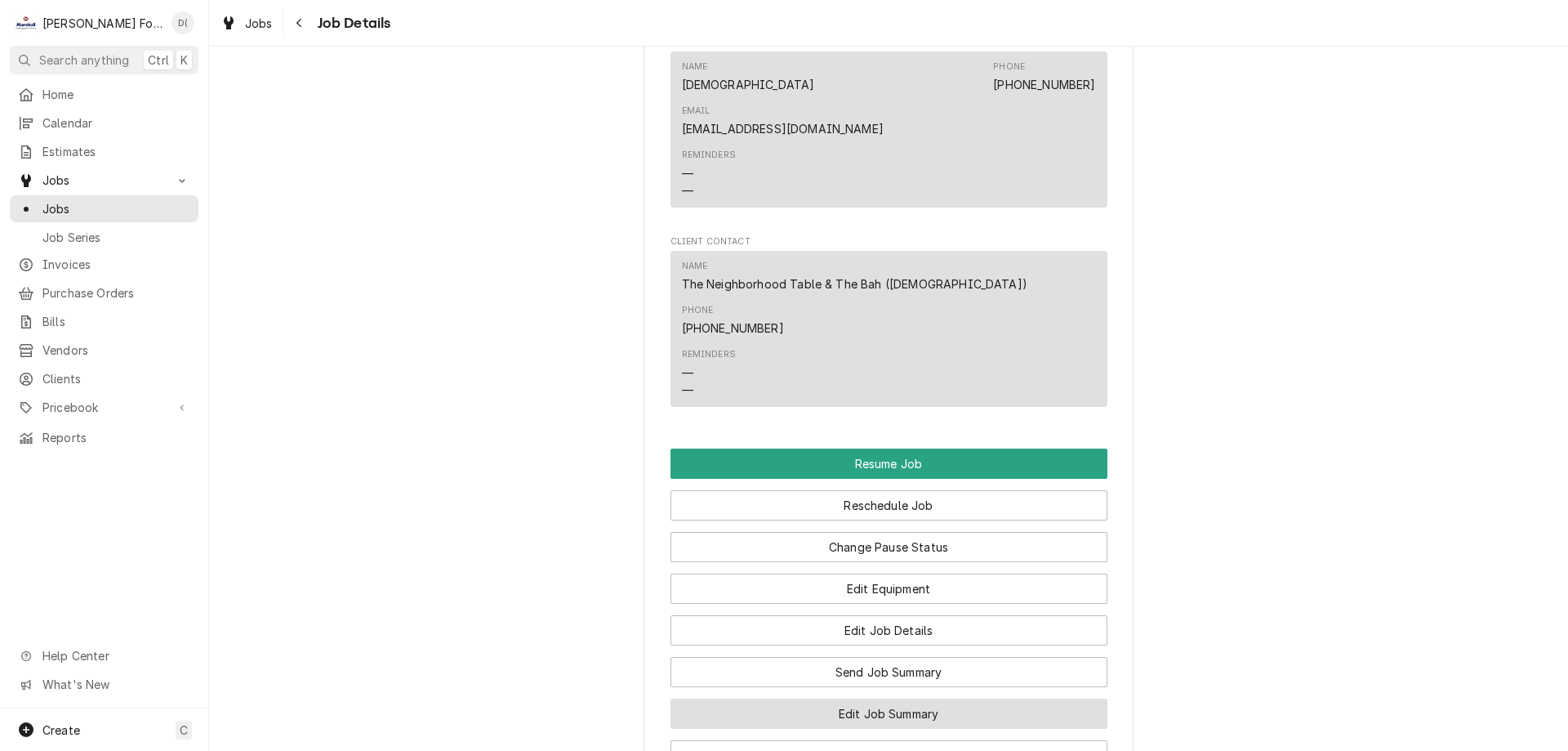
click at [859, 698] on button "Edit Job Summary" at bounding box center [888, 713] width 437 height 30
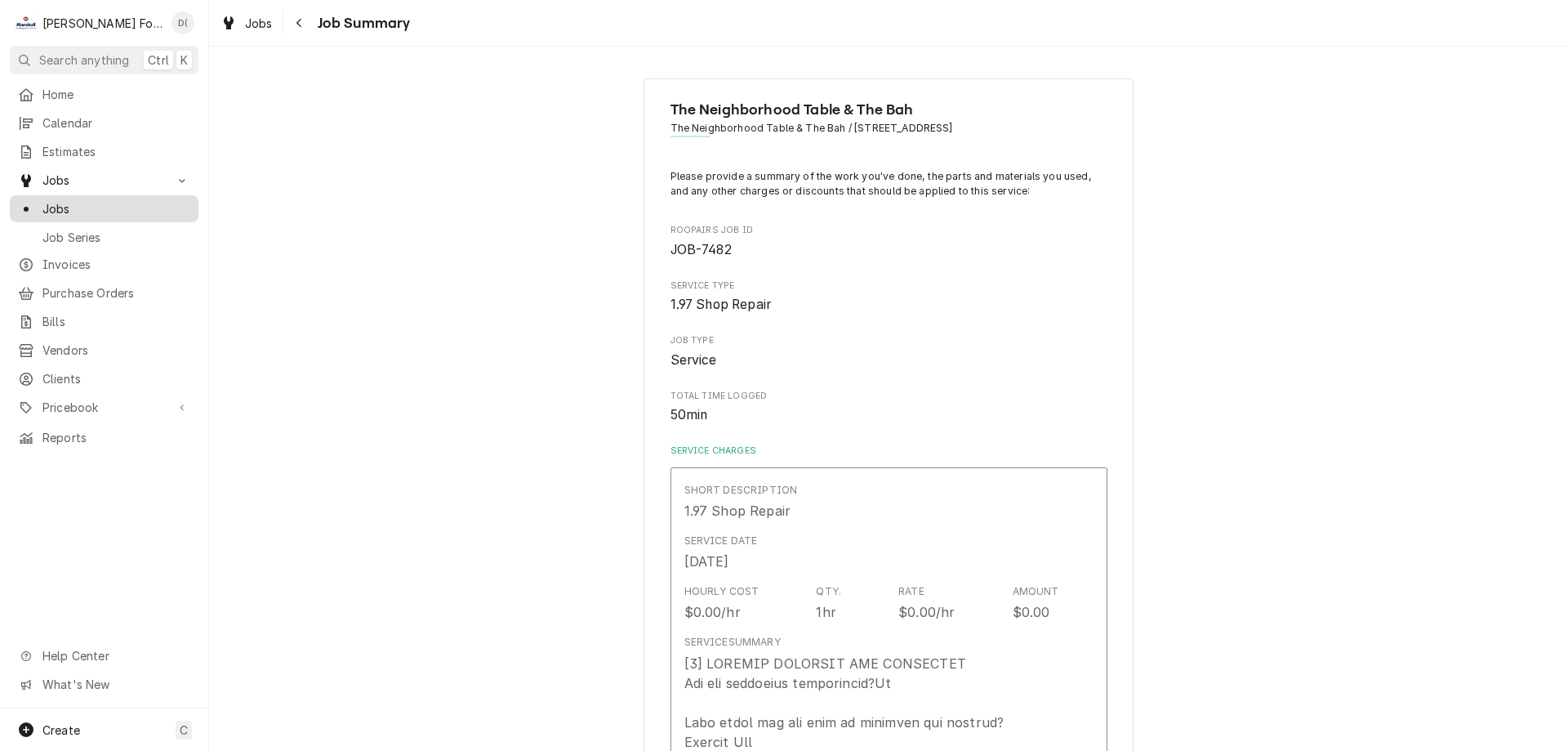
click at [89, 209] on span "Jobs" at bounding box center [116, 209] width 148 height 17
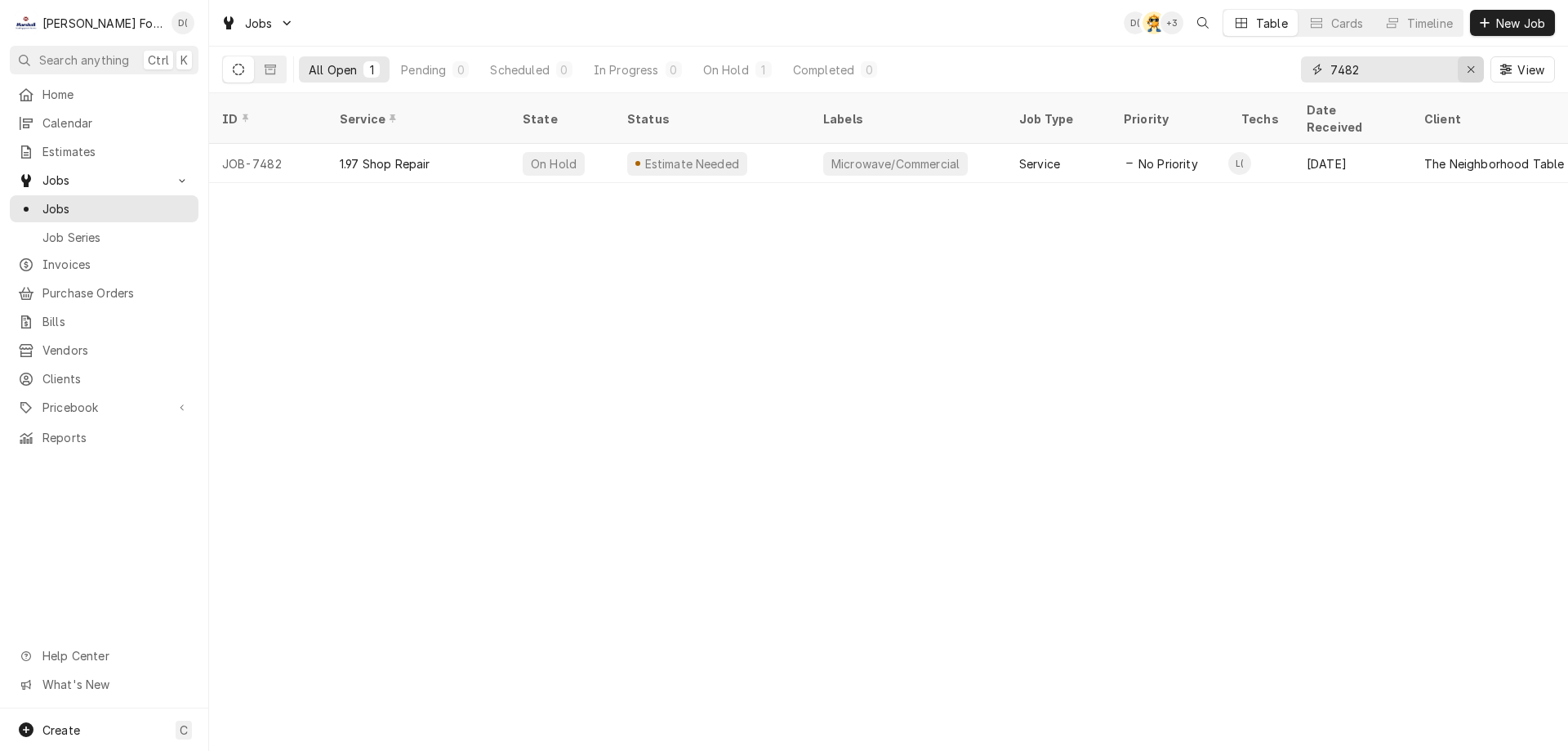
click at [1465, 66] on div "Erase input" at bounding box center [1470, 69] width 16 height 16
click at [1434, 69] on input "Dynamic Content Wrapper" at bounding box center [1407, 69] width 154 height 26
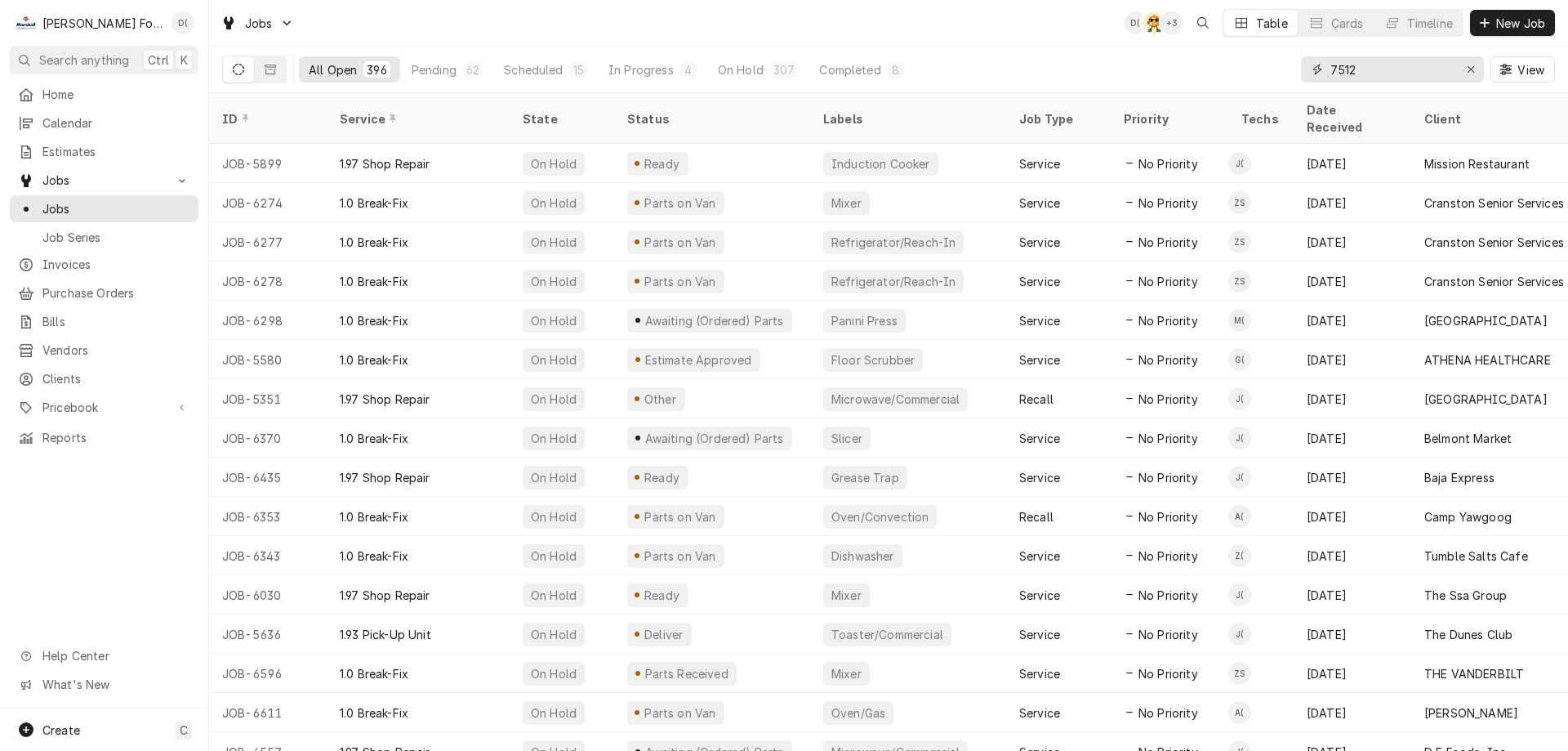
type input "7512"
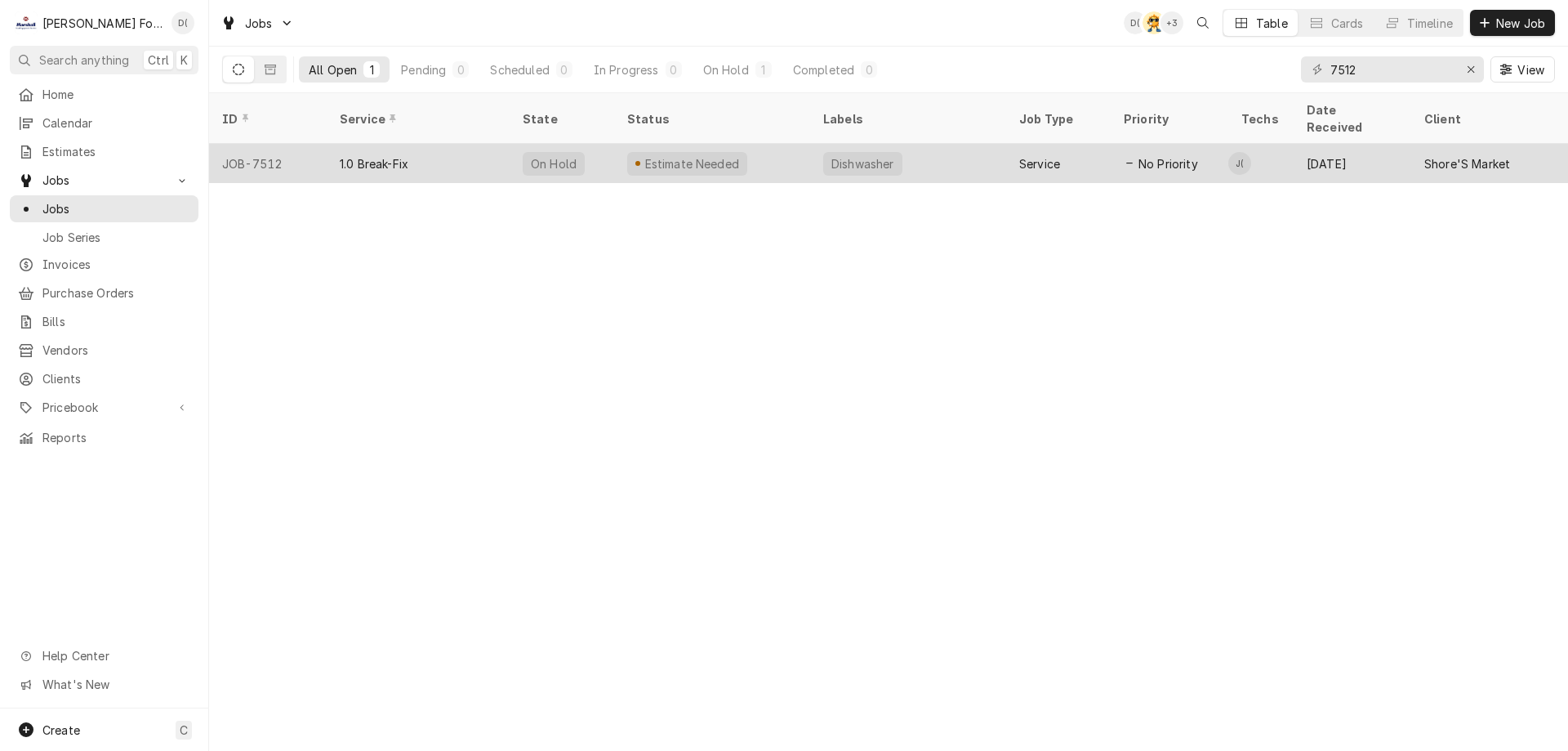
click at [462, 144] on div "1.0 Break-Fix" at bounding box center [419, 163] width 183 height 39
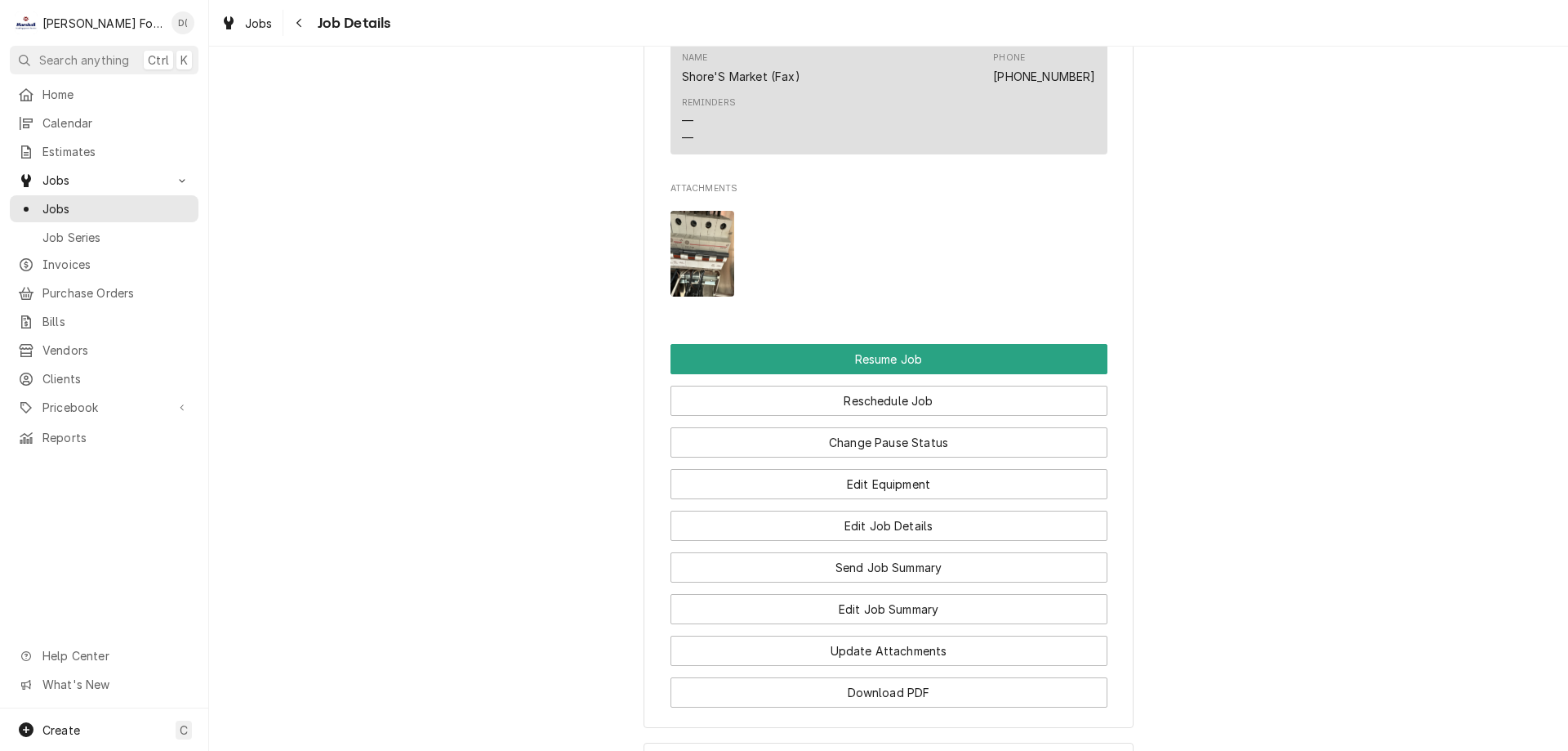
scroll to position [1798, 0]
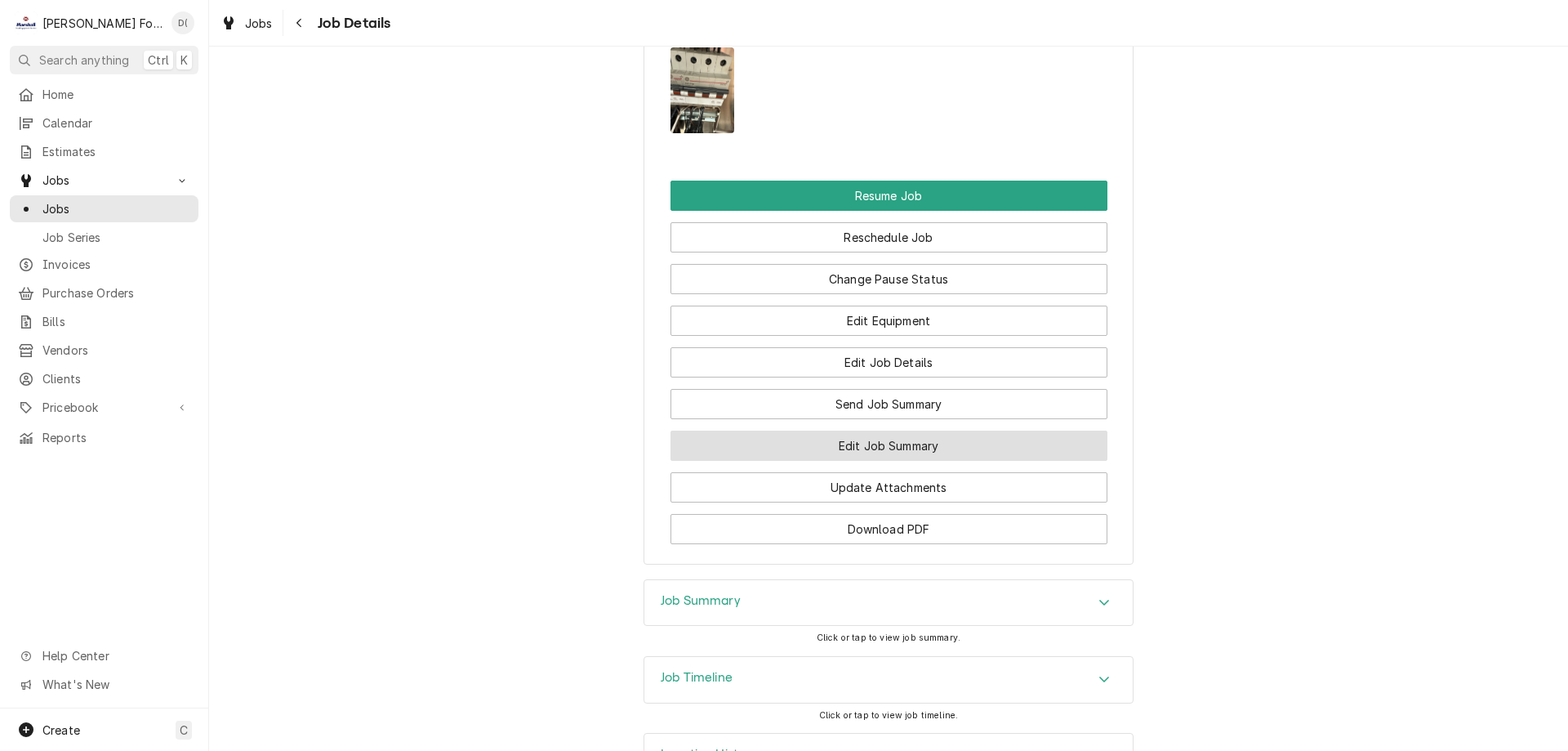
click at [854, 454] on button "Edit Job Summary" at bounding box center [888, 446] width 437 height 30
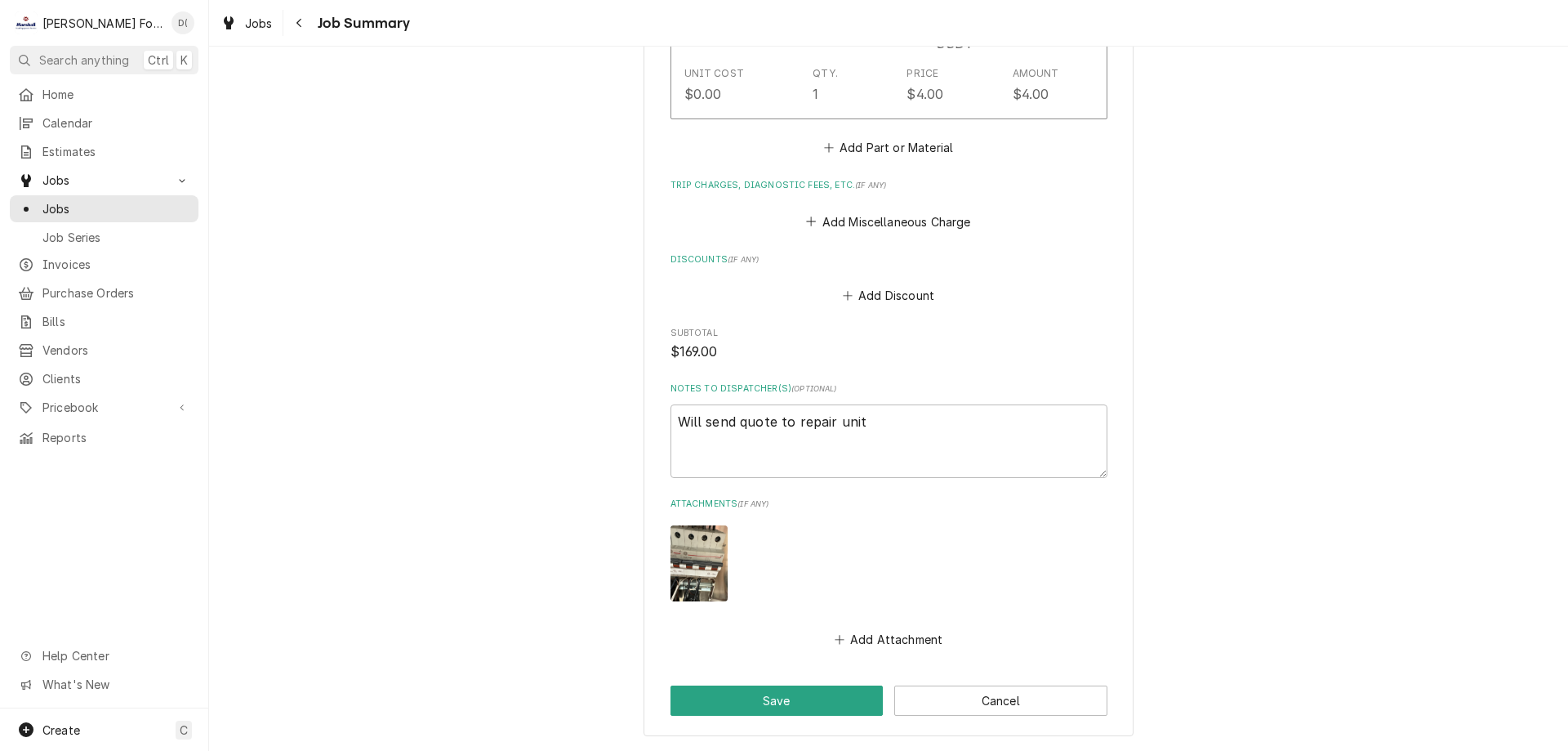
scroll to position [1528, 0]
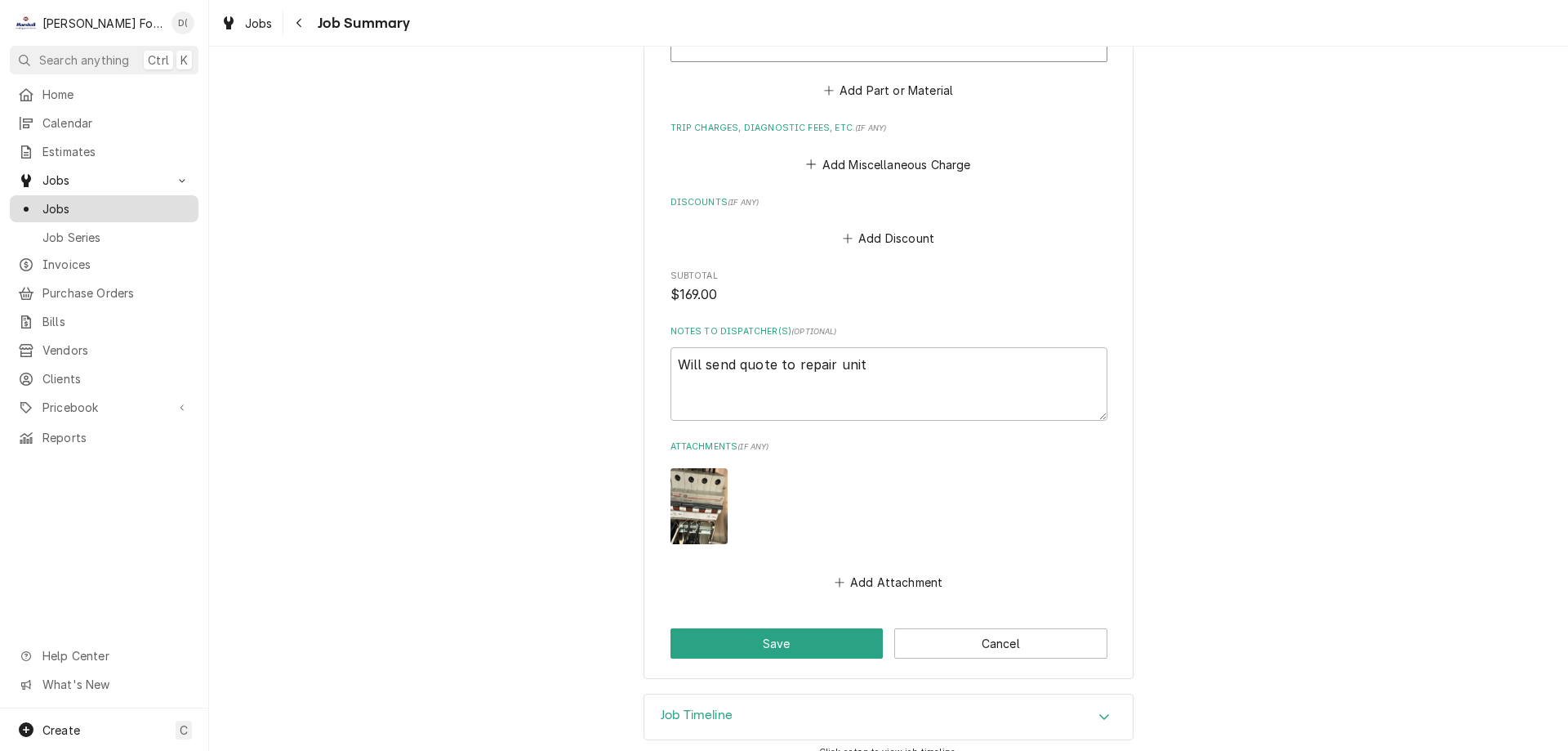
click at [73, 206] on span "Jobs" at bounding box center [116, 209] width 148 height 17
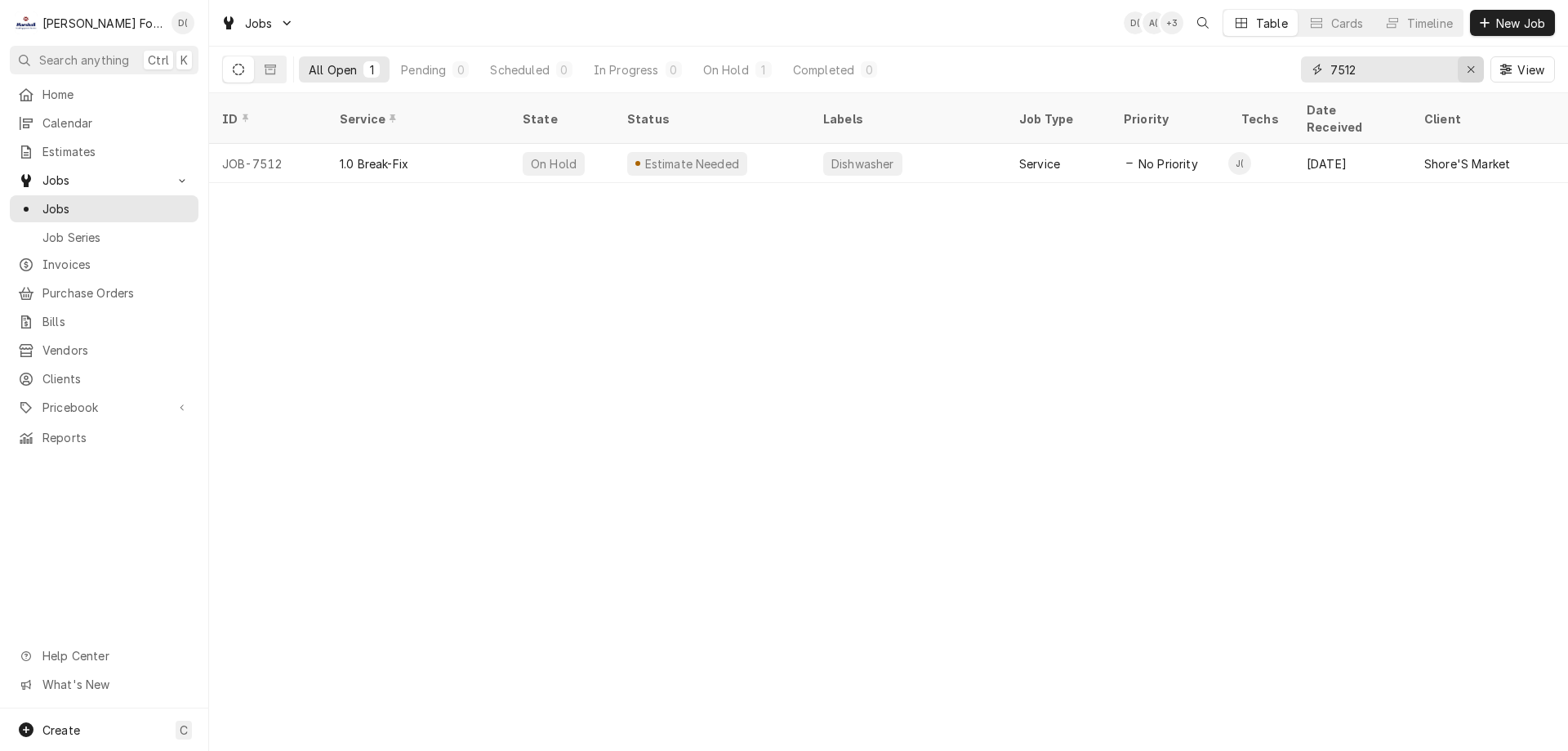
click at [1462, 69] on div "Erase input" at bounding box center [1470, 69] width 16 height 16
click at [1444, 71] on input "Dynamic Content Wrapper" at bounding box center [1407, 69] width 154 height 26
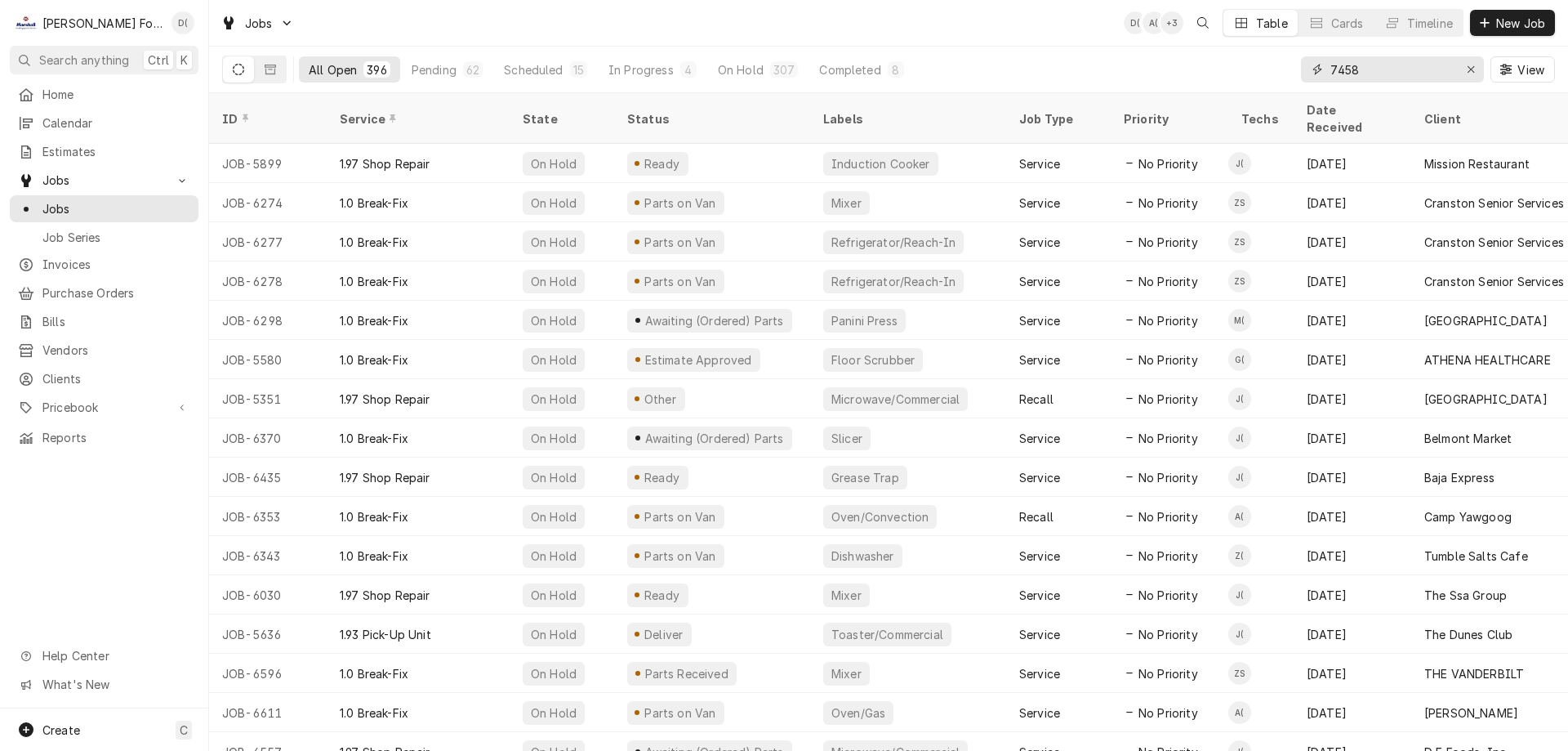
type input "7458"
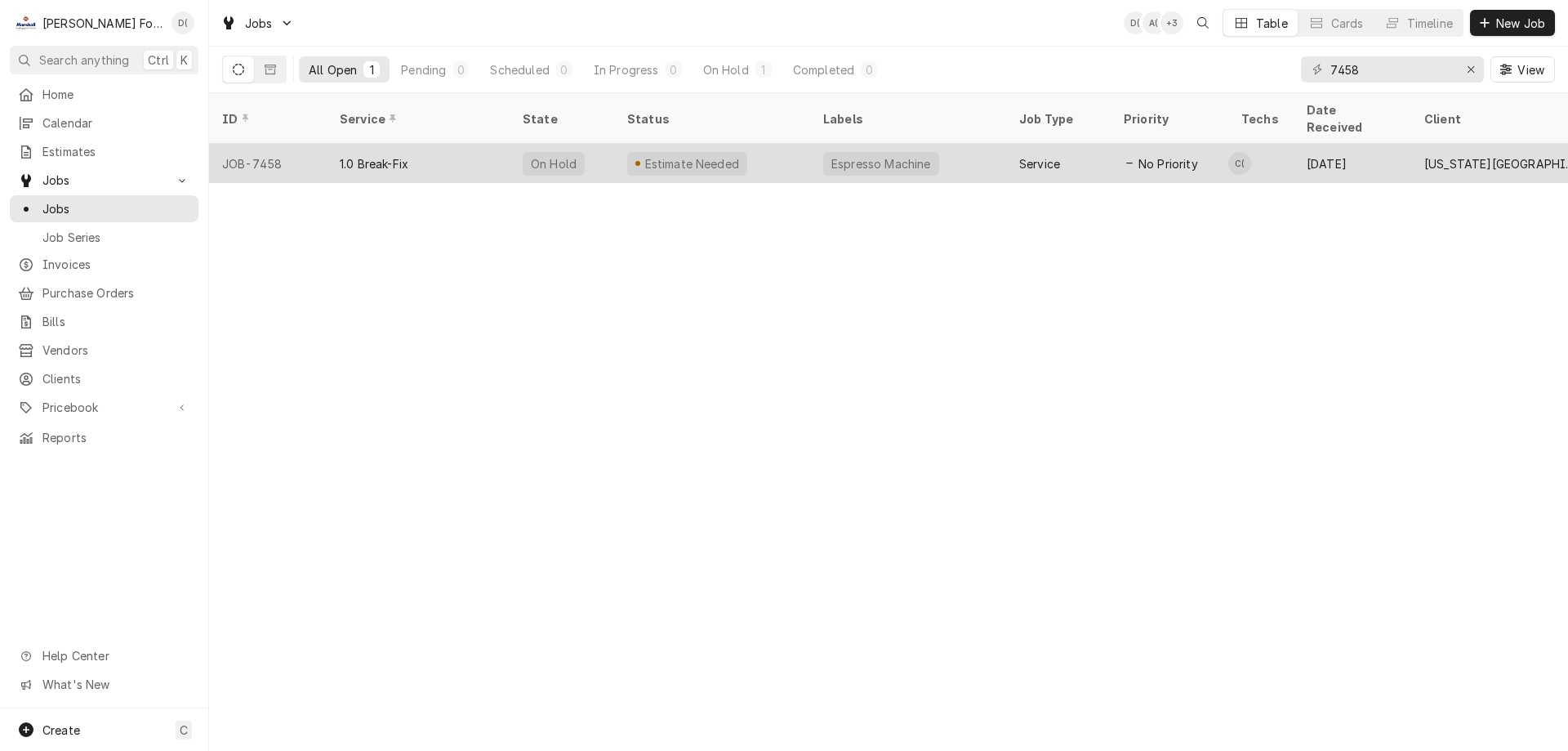
click at [752, 151] on div "Estimate Needed" at bounding box center [712, 163] width 196 height 39
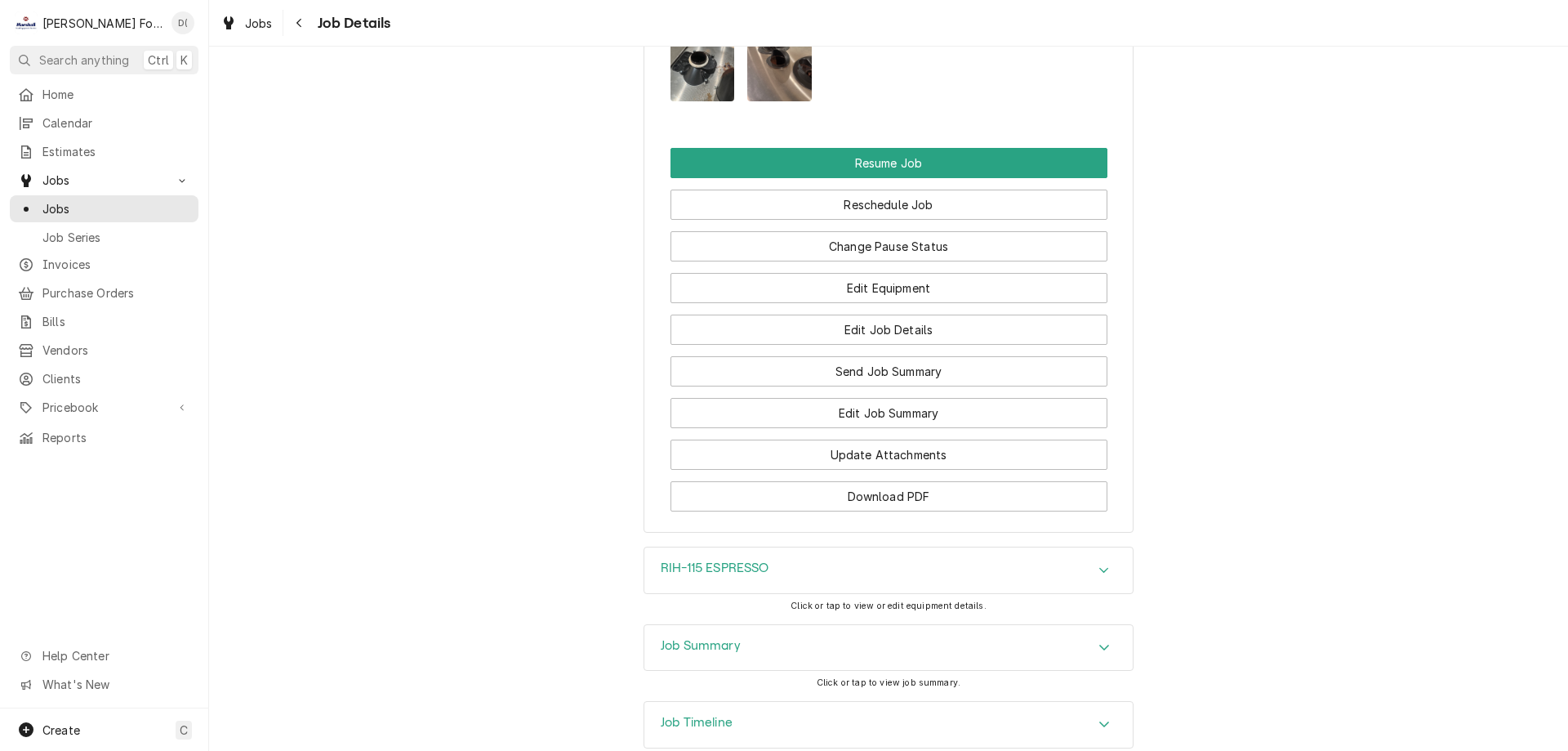
scroll to position [2185, 0]
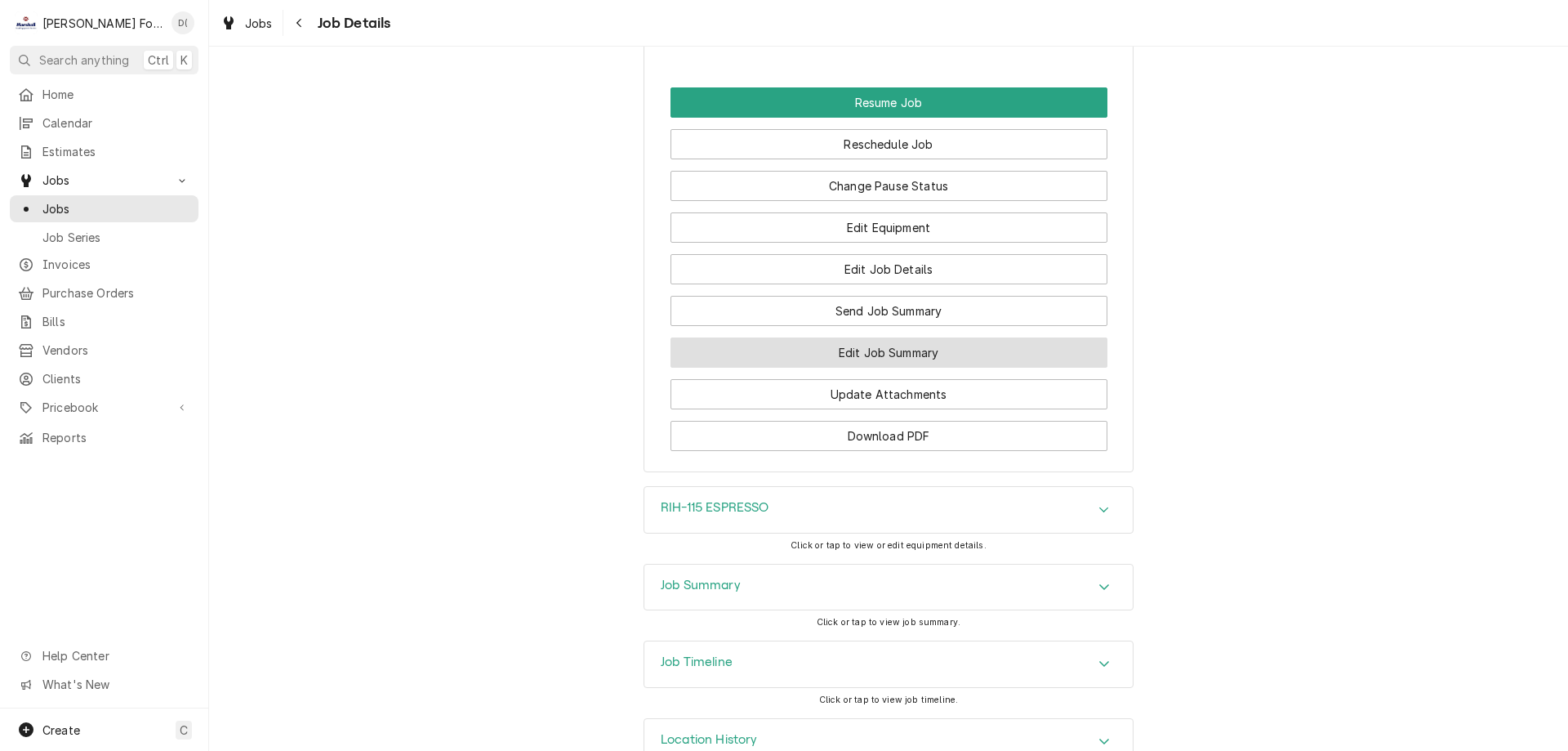
click at [861, 337] on button "Edit Job Summary" at bounding box center [888, 352] width 437 height 30
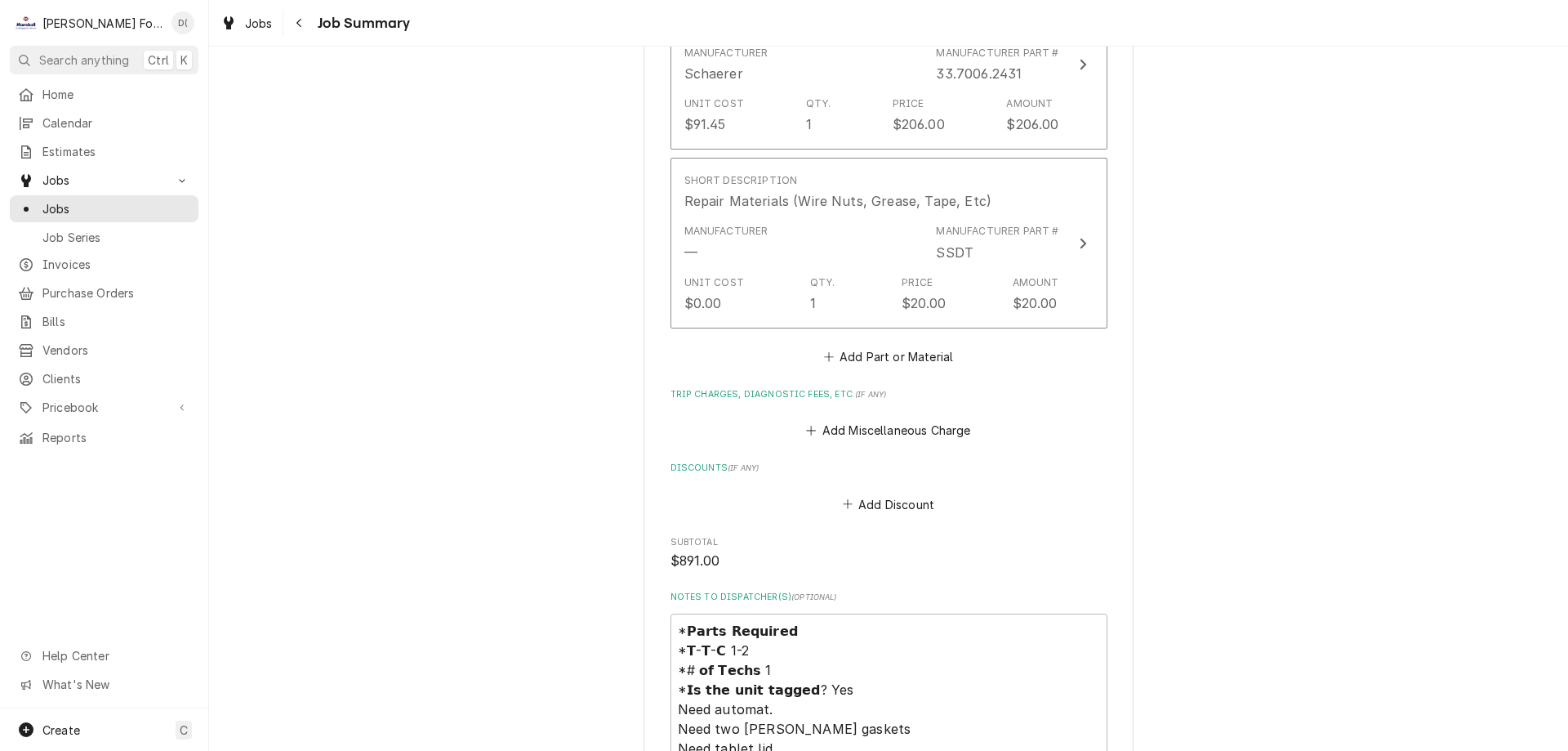
scroll to position [1961, 0]
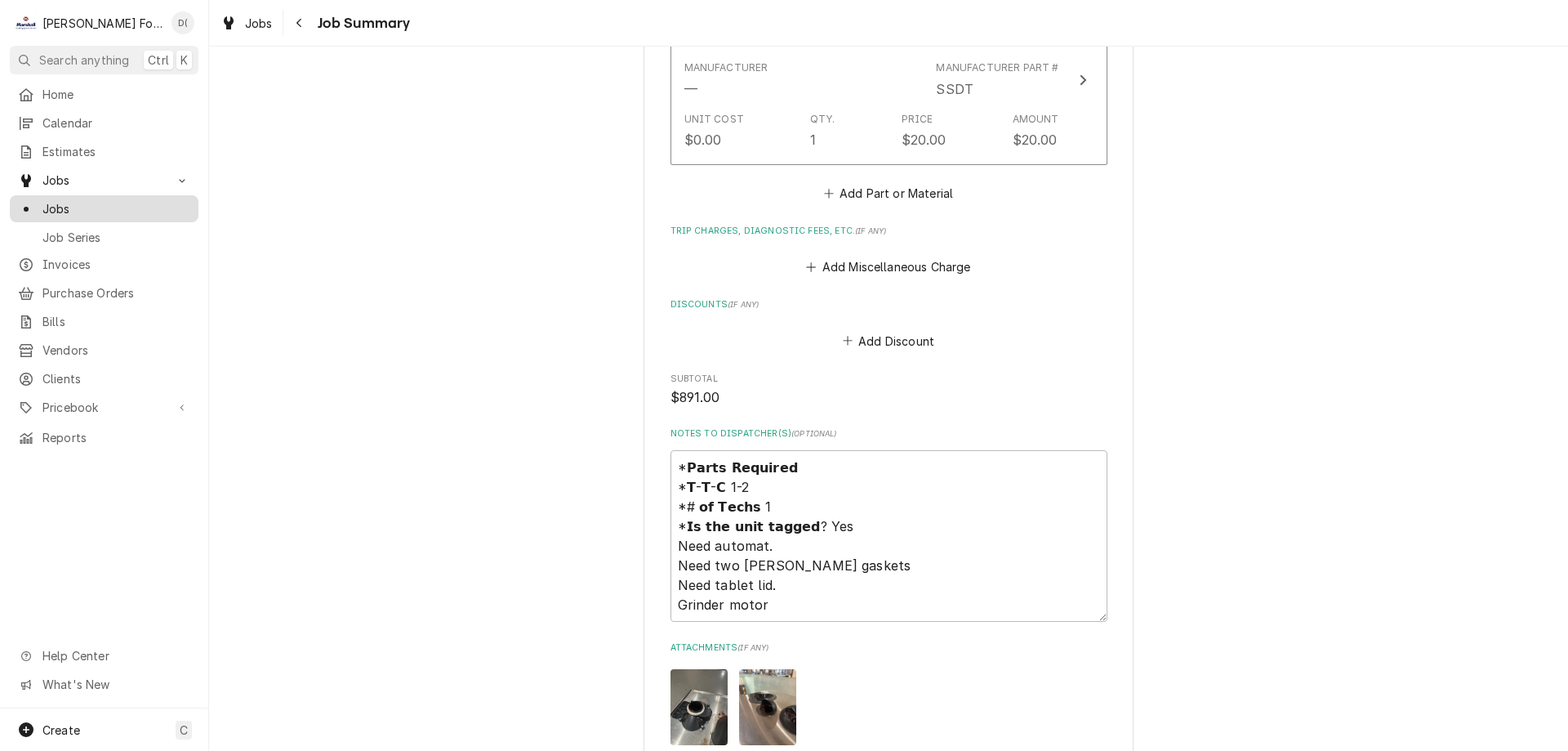
click at [110, 202] on span "Jobs" at bounding box center [116, 209] width 148 height 17
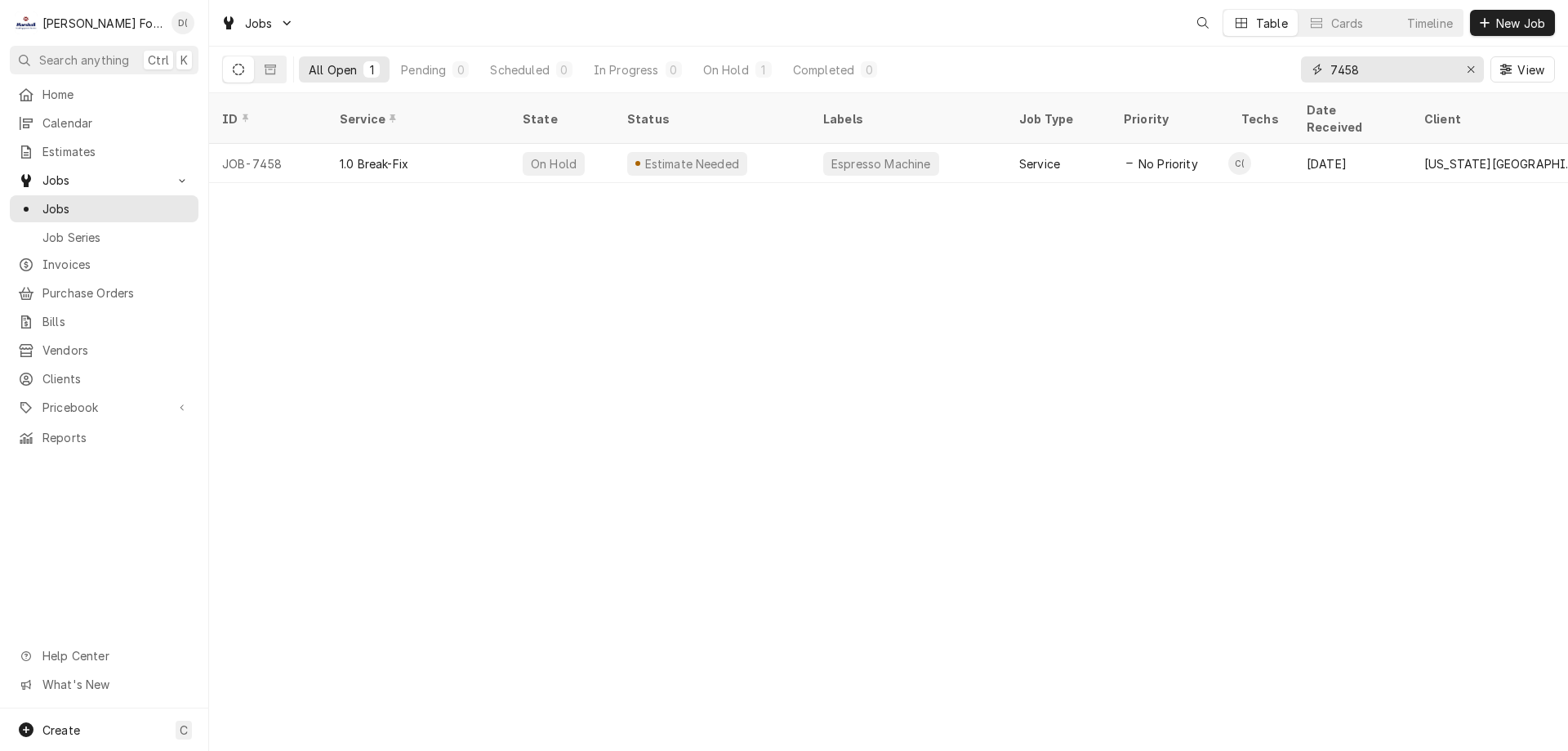
click at [1369, 76] on input "7458" at bounding box center [1392, 69] width 123 height 26
type input "7"
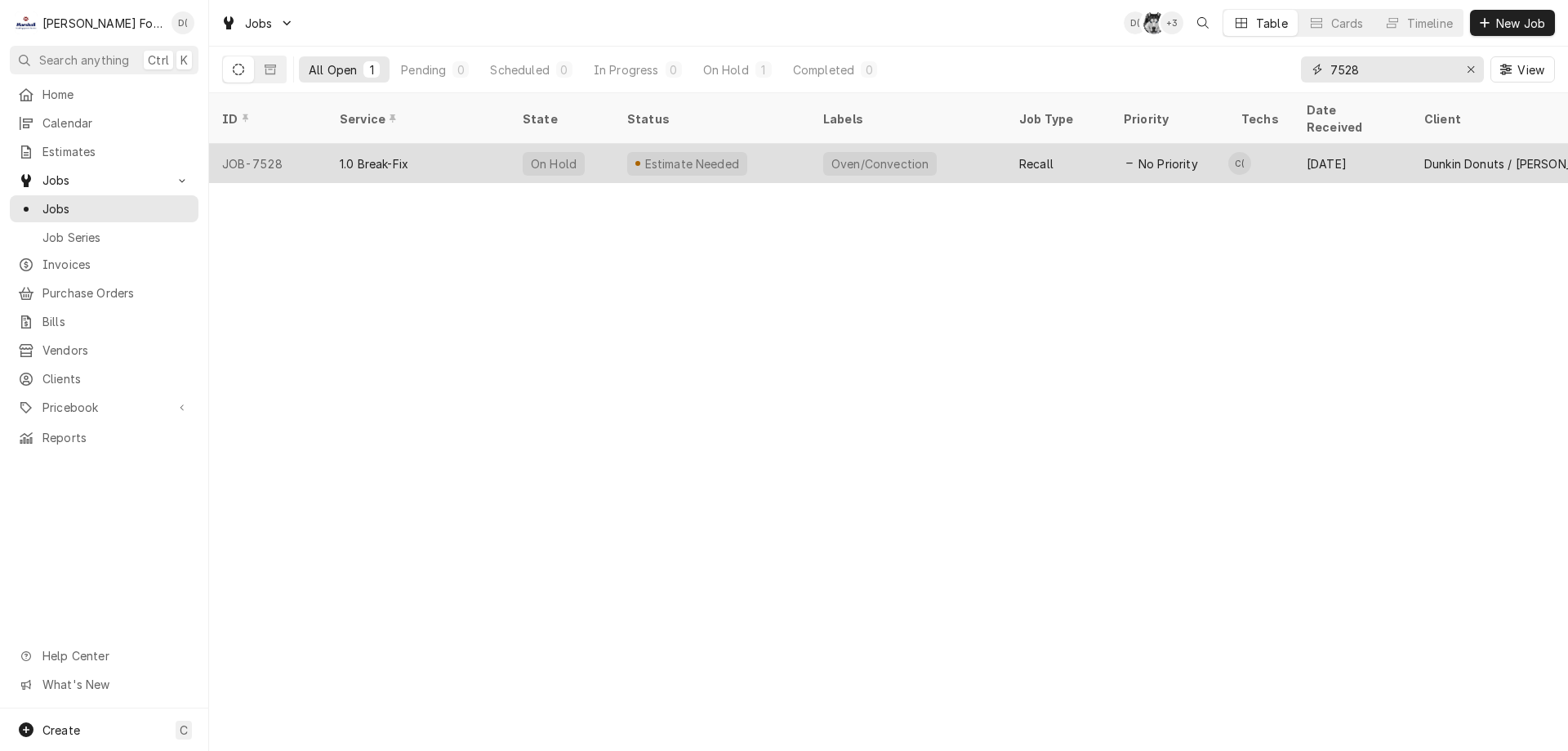
type input "7528"
click at [807, 150] on div "Estimate Needed" at bounding box center [712, 163] width 196 height 39
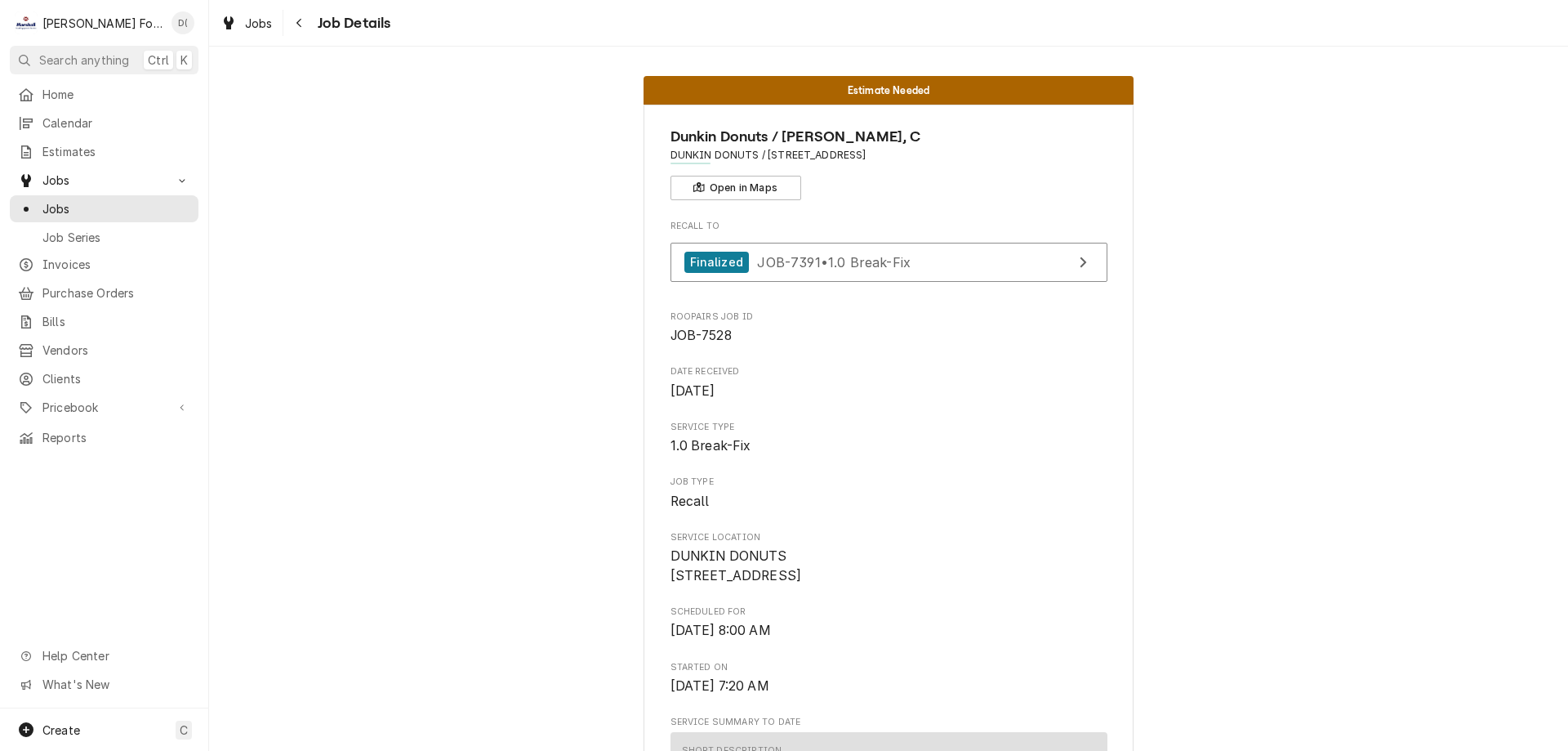
scroll to position [81, 0]
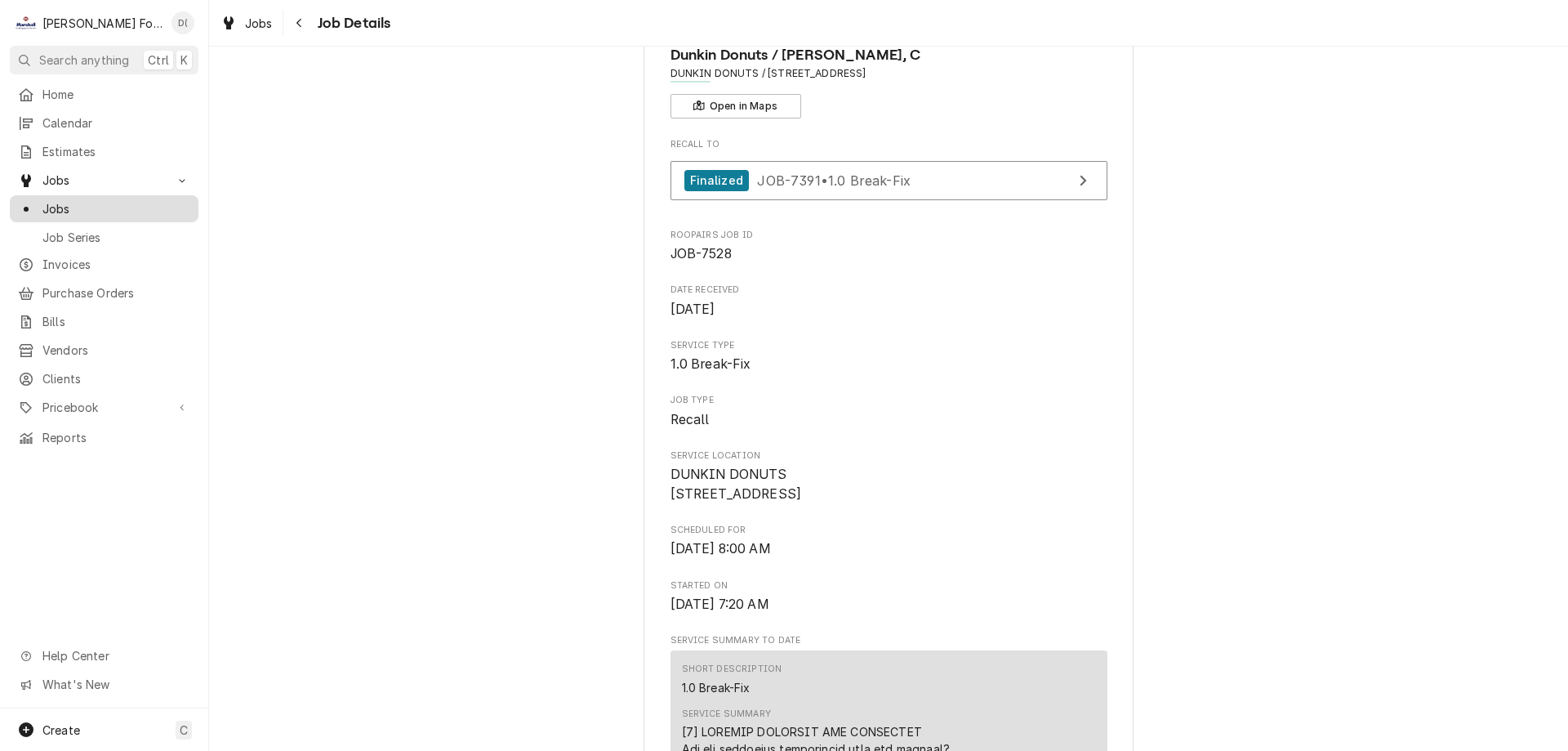
click at [133, 202] on span "Jobs" at bounding box center [116, 209] width 148 height 17
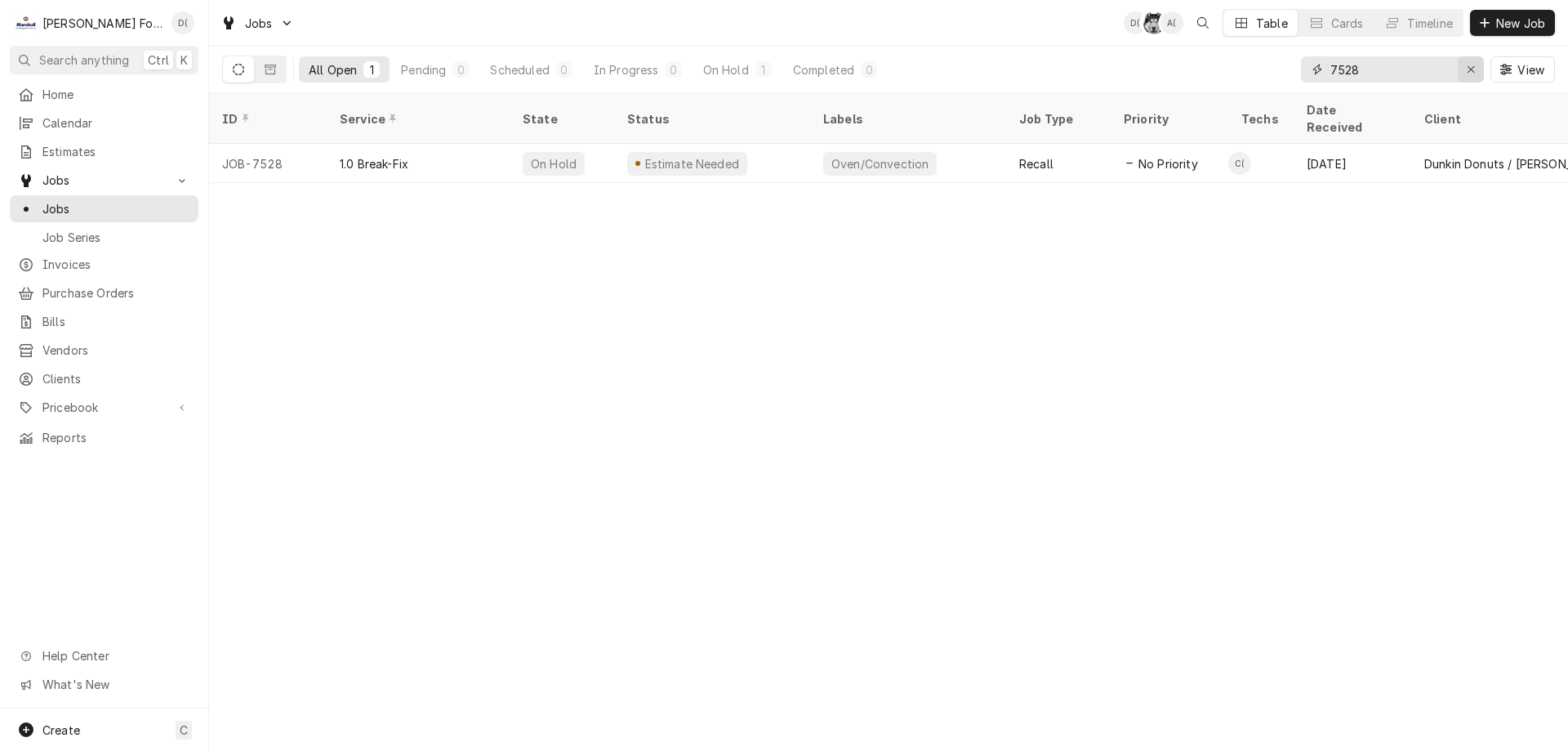
click at [1463, 64] on div "Erase input" at bounding box center [1470, 69] width 16 height 16
click at [1429, 70] on input "Dynamic Content Wrapper" at bounding box center [1407, 69] width 154 height 26
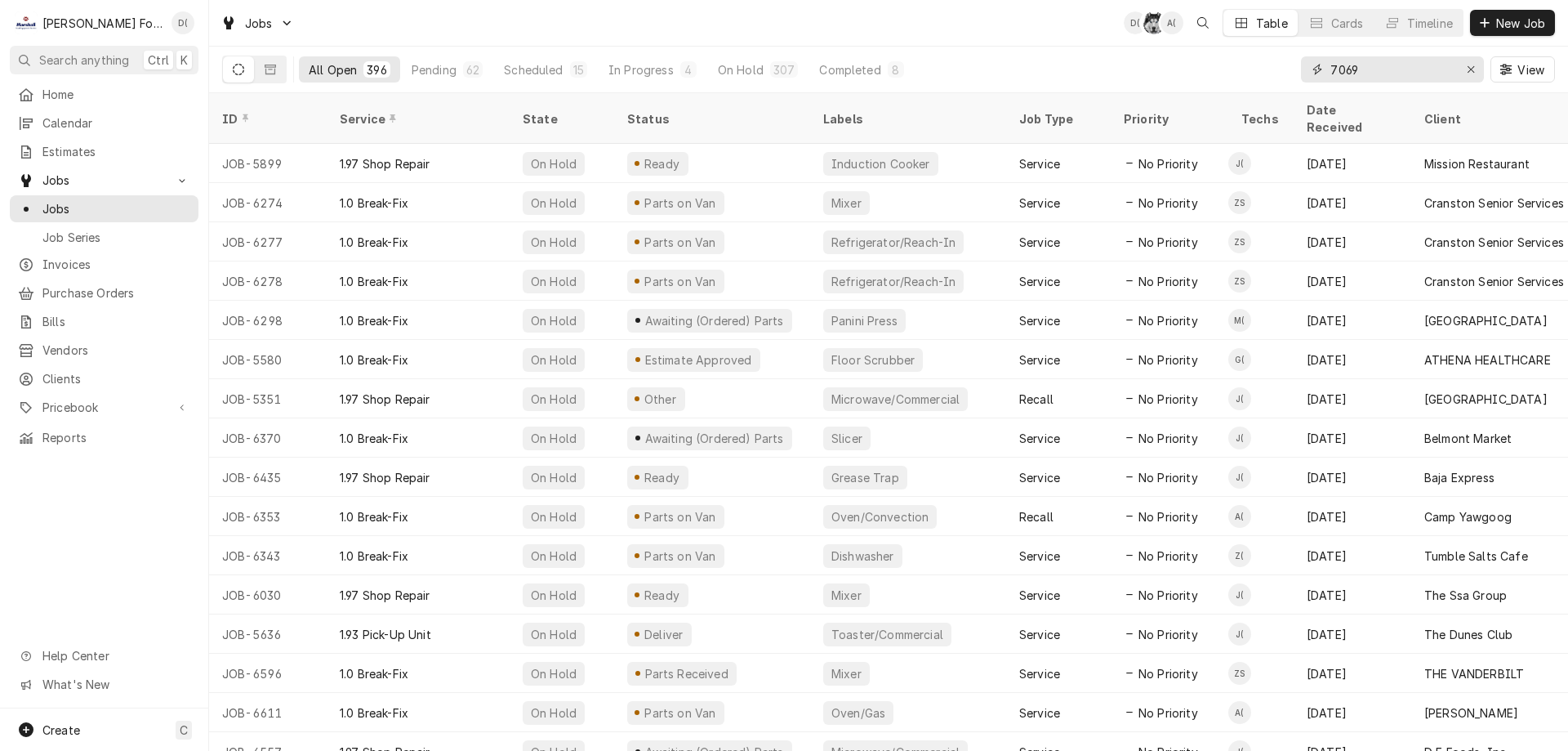
type input "7069"
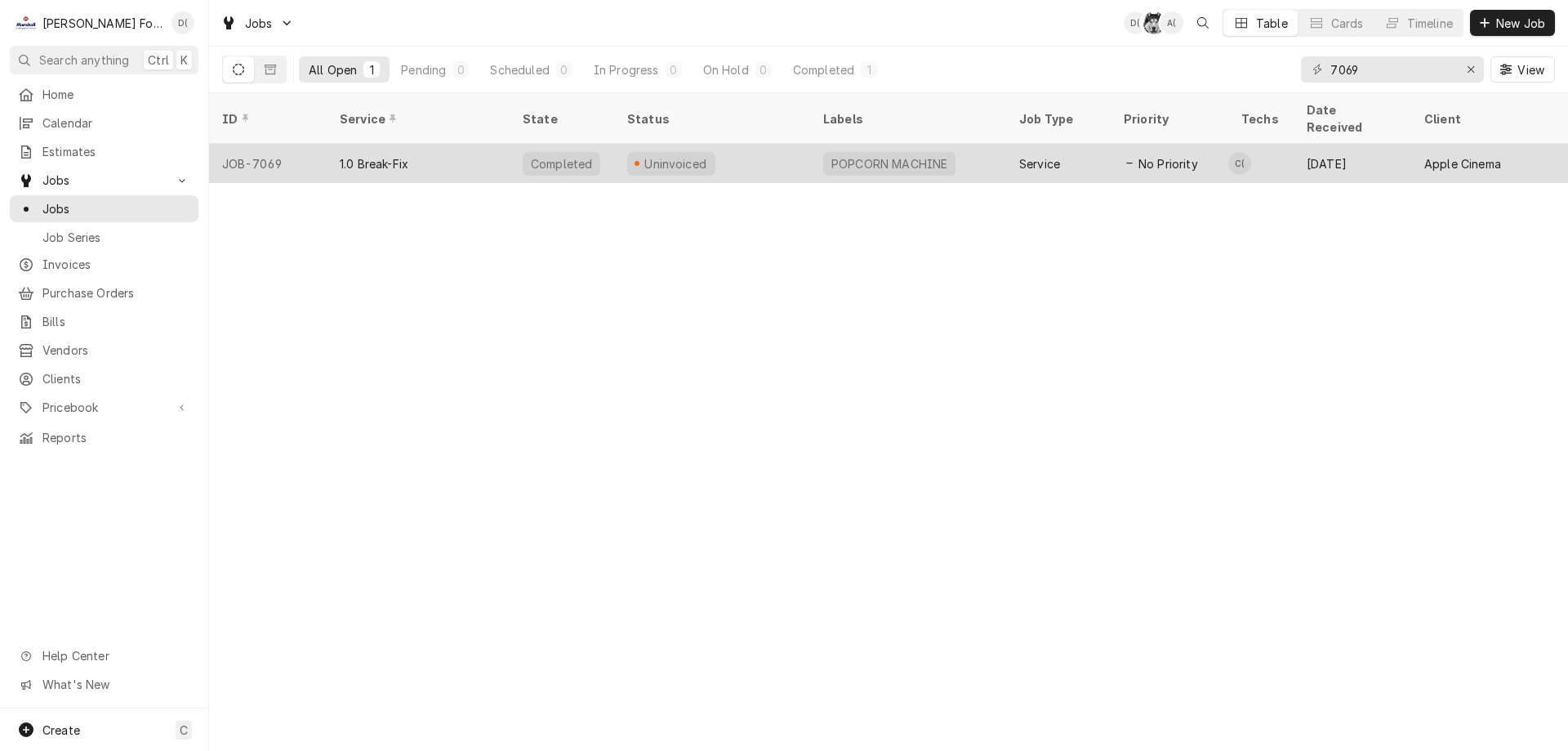
click at [741, 148] on div "Uninvoiced" at bounding box center [712, 163] width 196 height 39
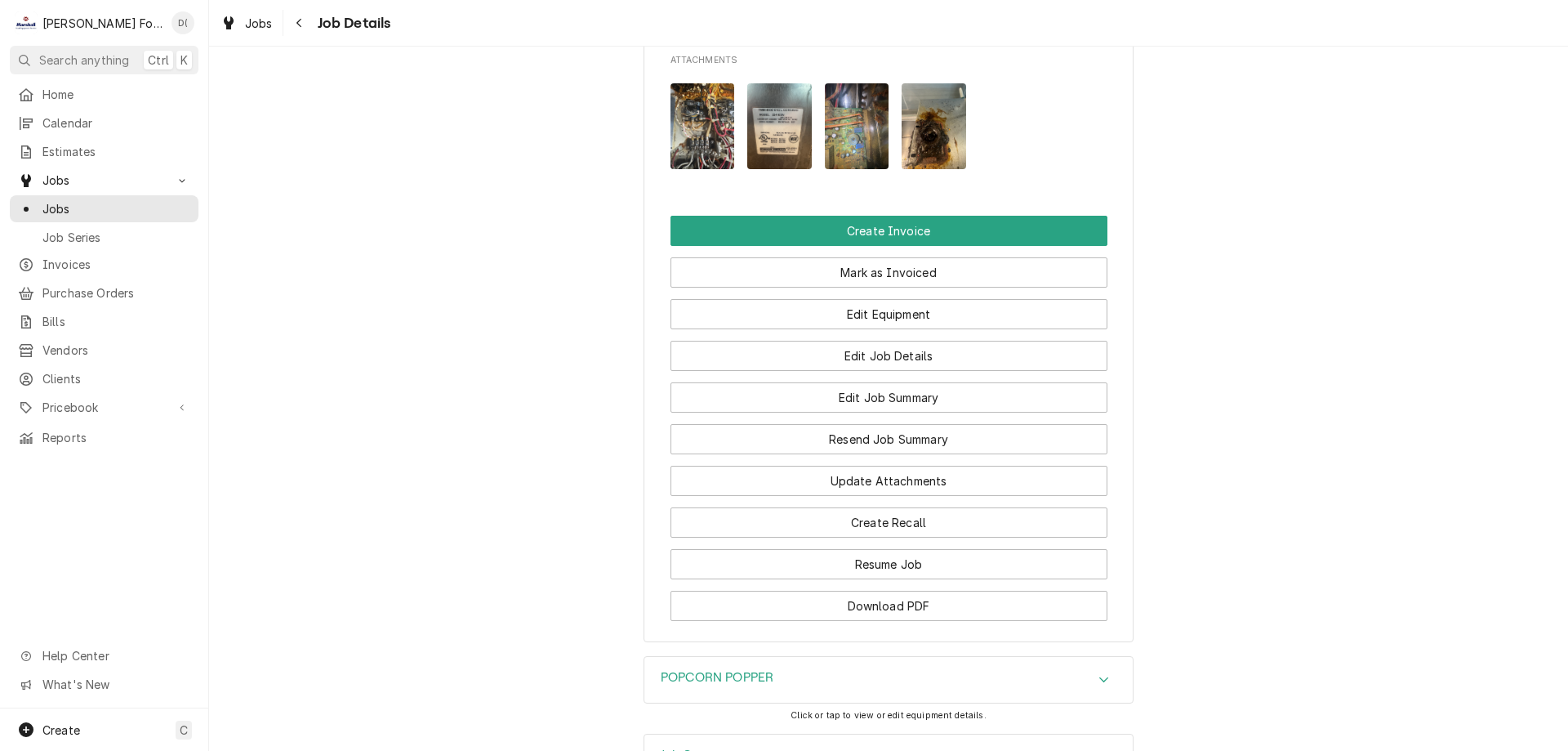
scroll to position [1785, 0]
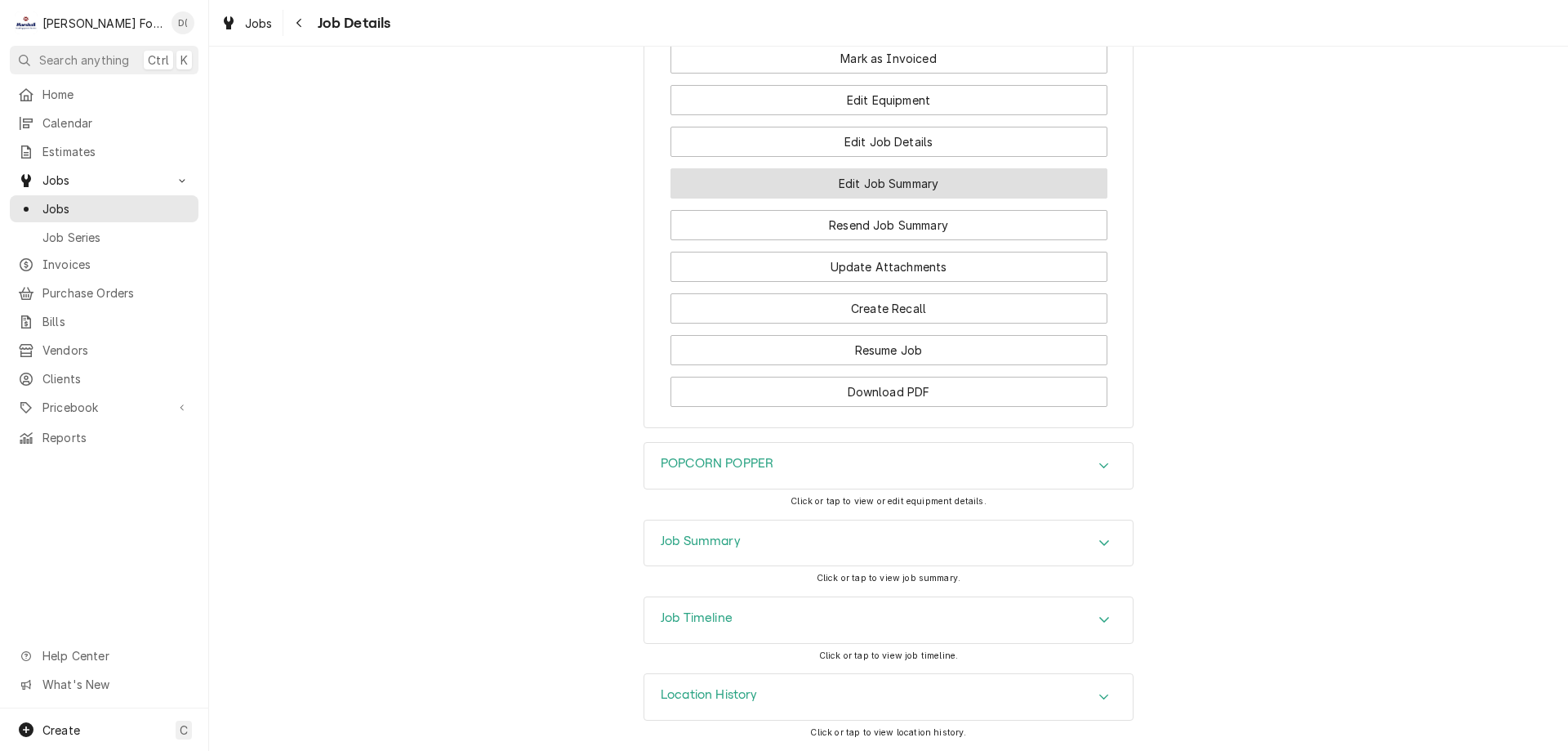
click at [888, 184] on button "Edit Job Summary" at bounding box center [888, 183] width 437 height 30
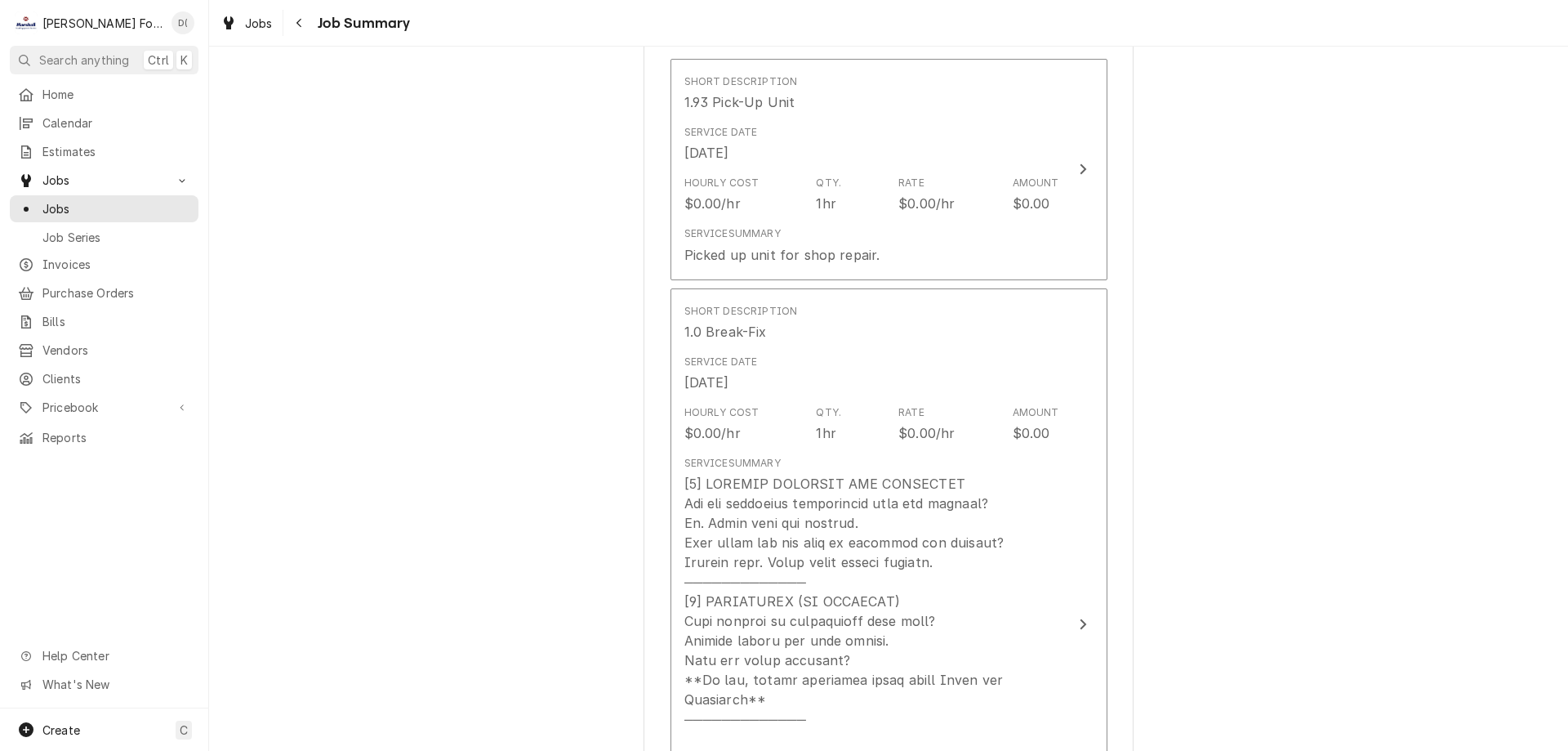
scroll to position [572, 0]
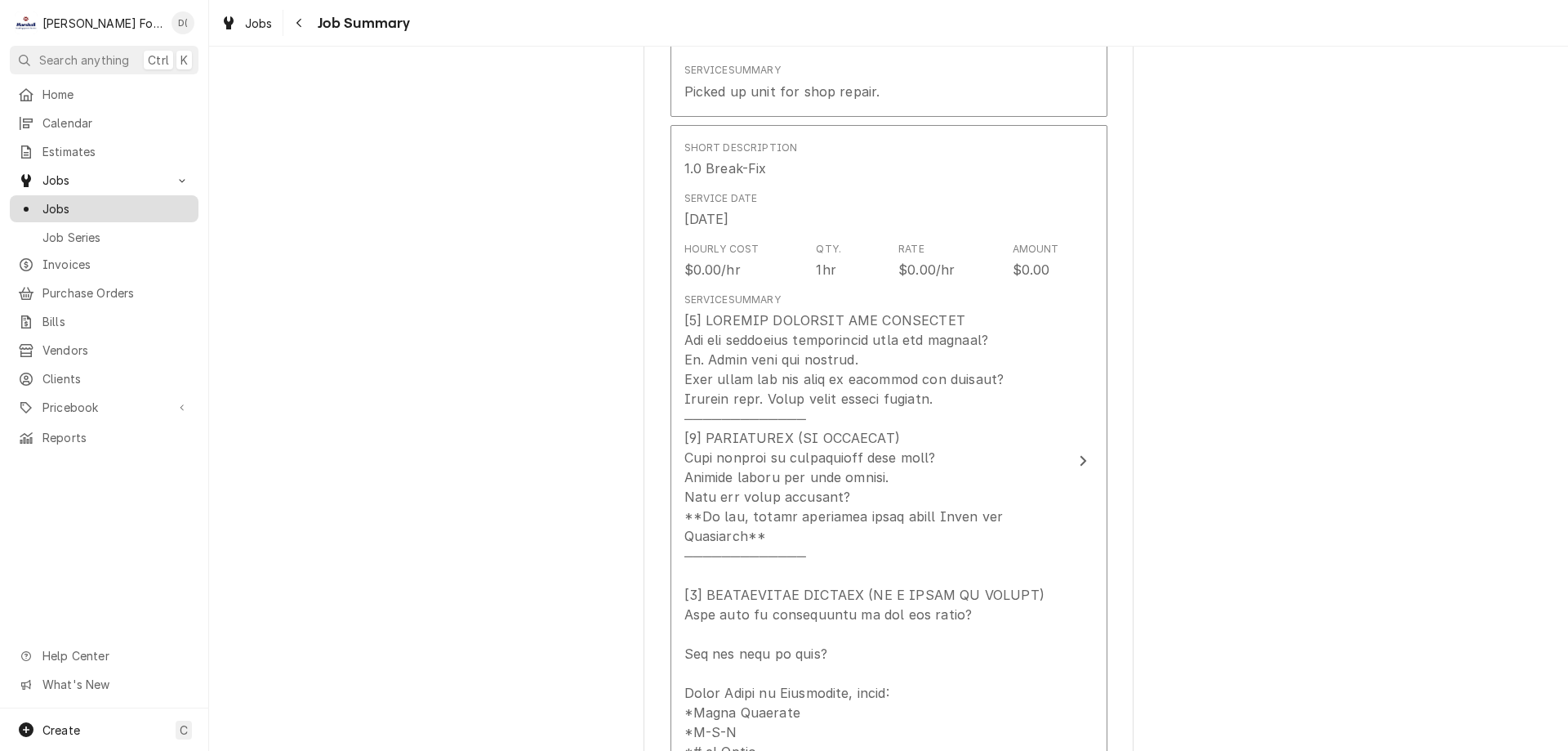
click at [63, 200] on span "Jobs" at bounding box center [116, 209] width 148 height 17
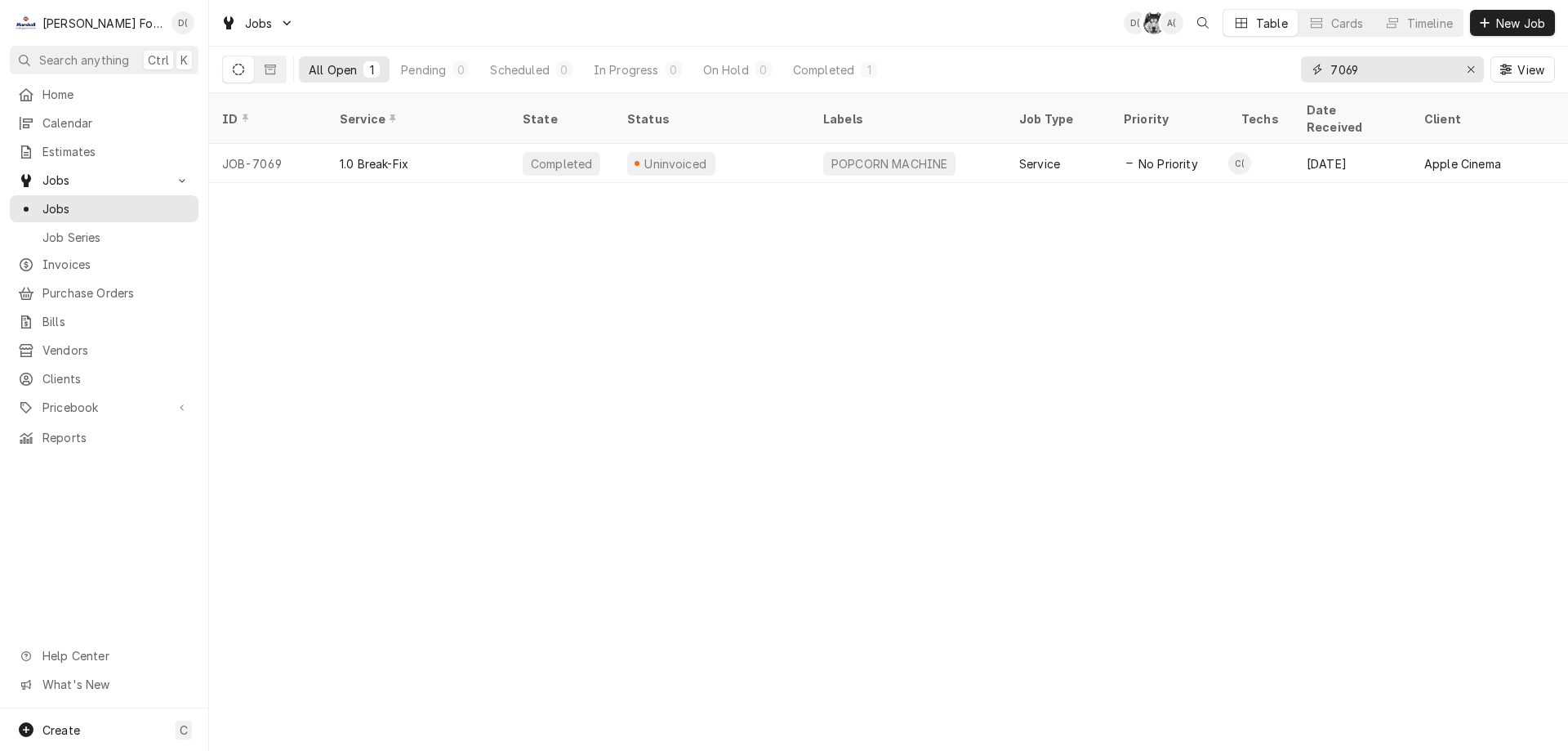
click at [1397, 70] on input "7069" at bounding box center [1392, 69] width 123 height 26
drag, startPoint x: 1397, startPoint y: 70, endPoint x: 1328, endPoint y: 78, distance: 69.5
click at [1328, 78] on div "7069" at bounding box center [1392, 69] width 183 height 26
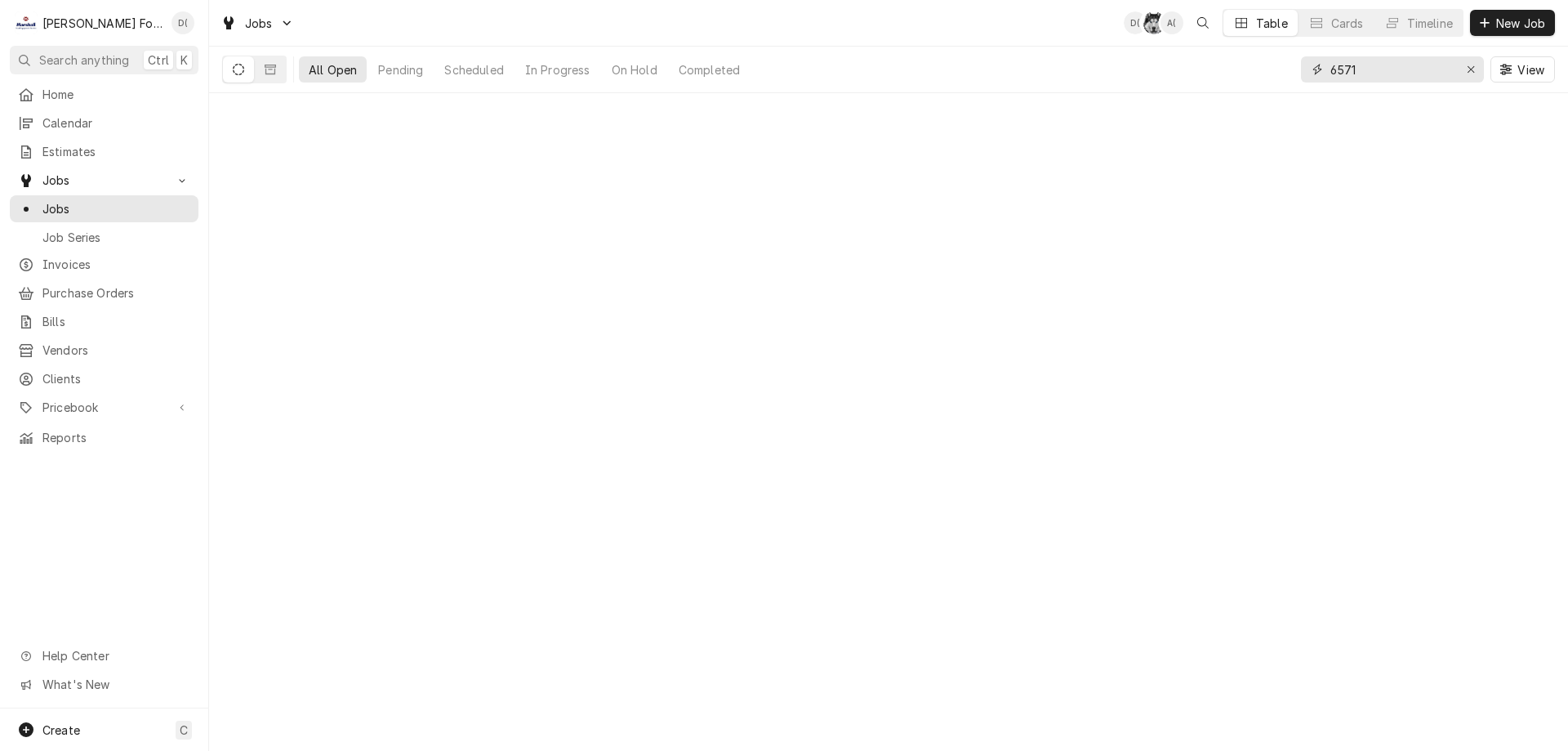
type input "6571"
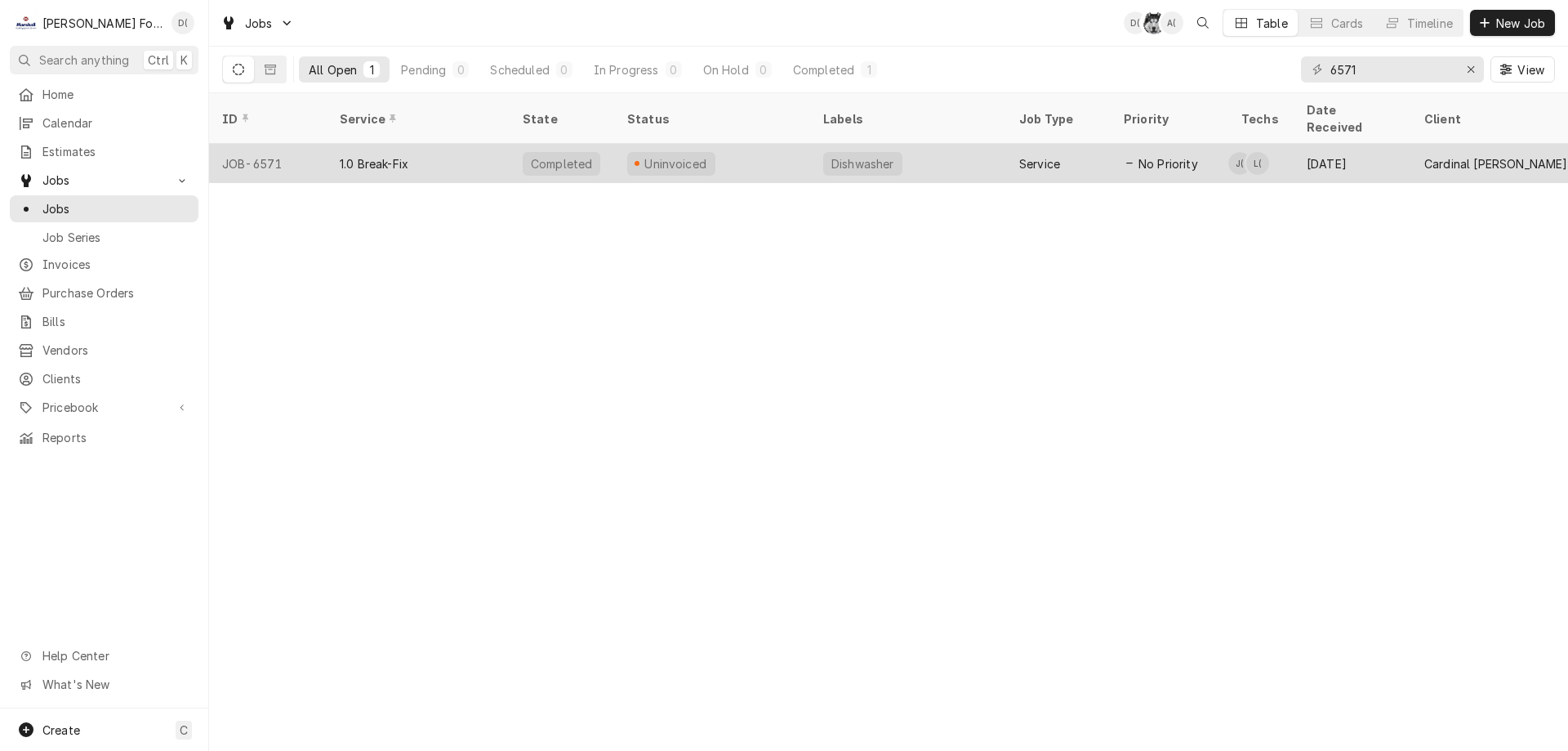
click at [806, 144] on div "Uninvoiced" at bounding box center [712, 163] width 196 height 39
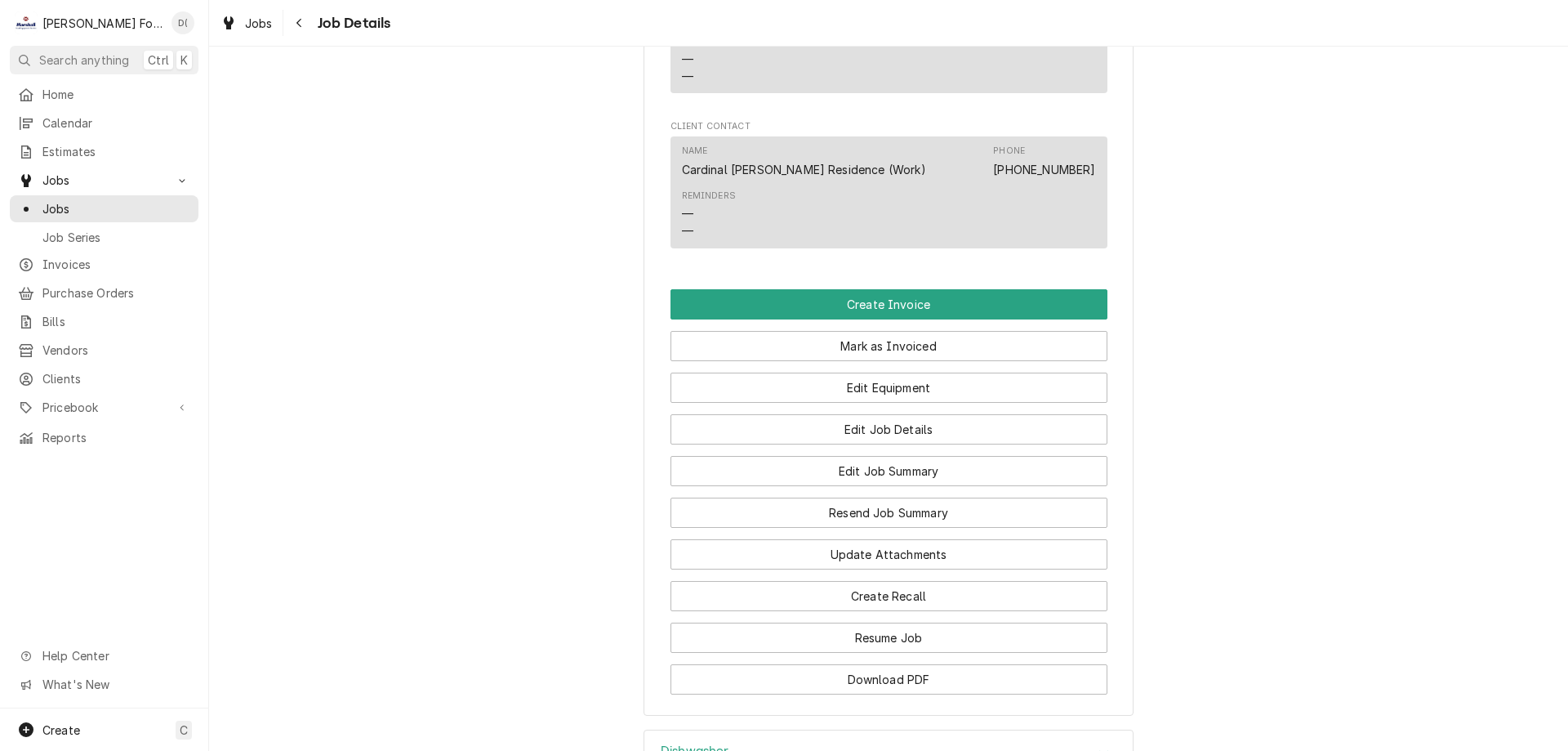
scroll to position [1389, 0]
